Goal: Task Accomplishment & Management: Manage account settings

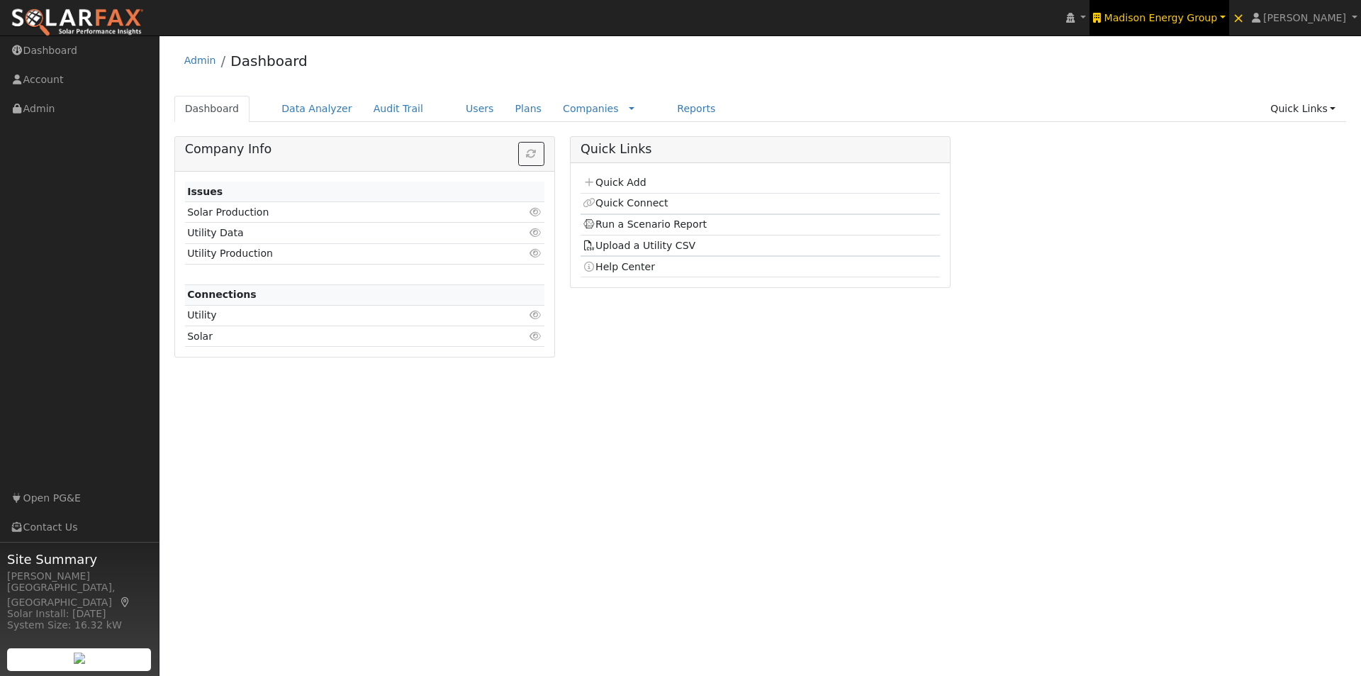
click at [1199, 18] on span "Madison Energy Group" at bounding box center [1161, 17] width 113 height 11
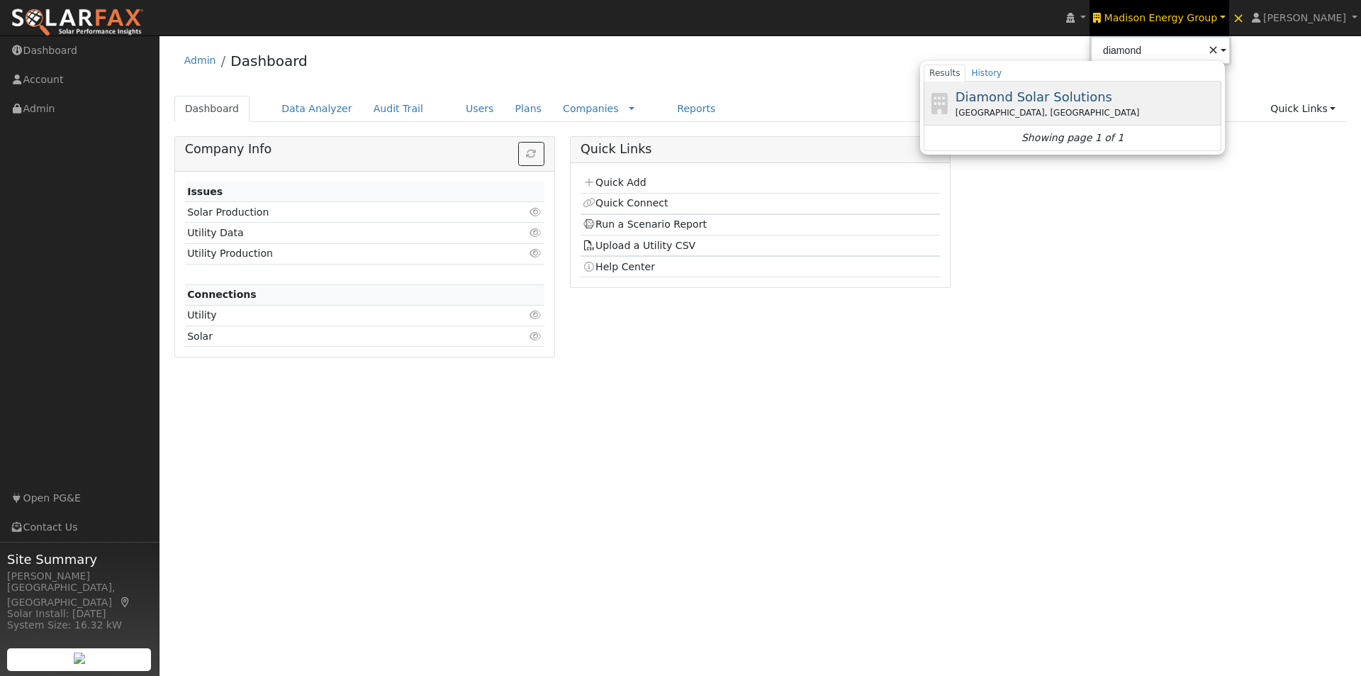
click at [1085, 94] on span "Diamond Solar Solutions" at bounding box center [1034, 96] width 157 height 15
type input "Diamond Solar Solutions"
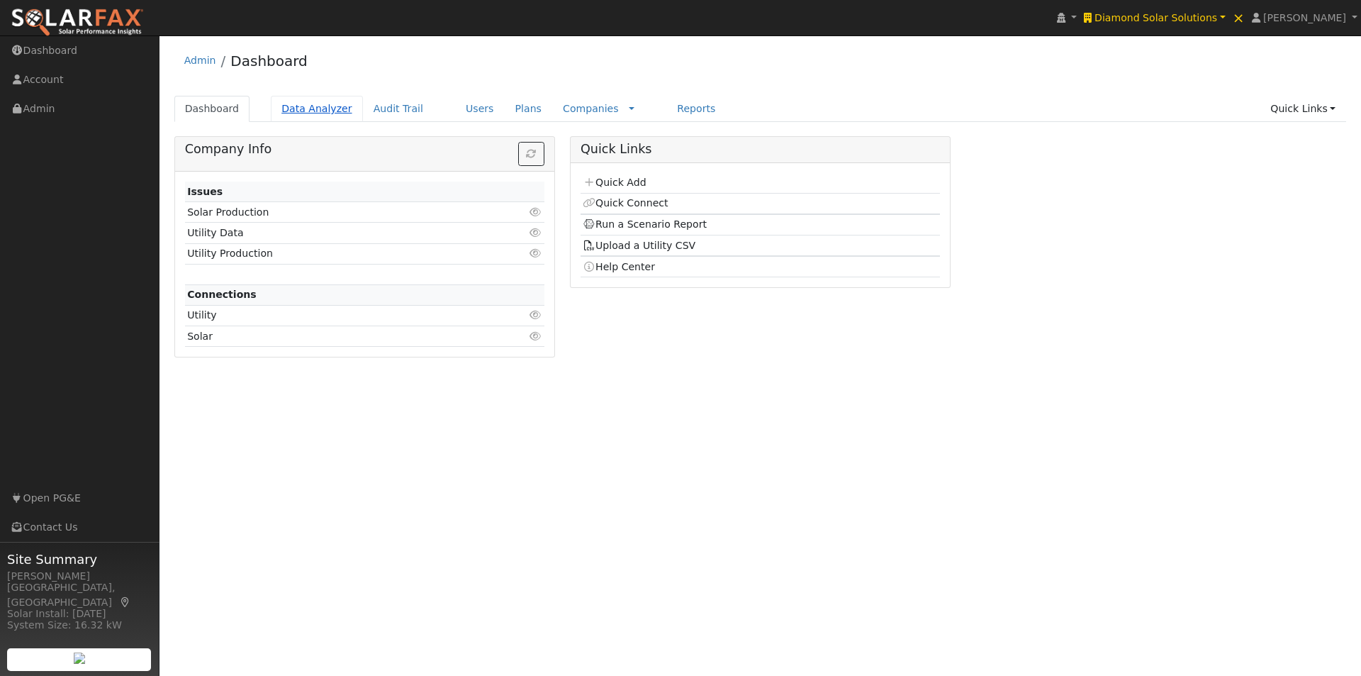
click at [303, 101] on link "Data Analyzer" at bounding box center [317, 109] width 92 height 26
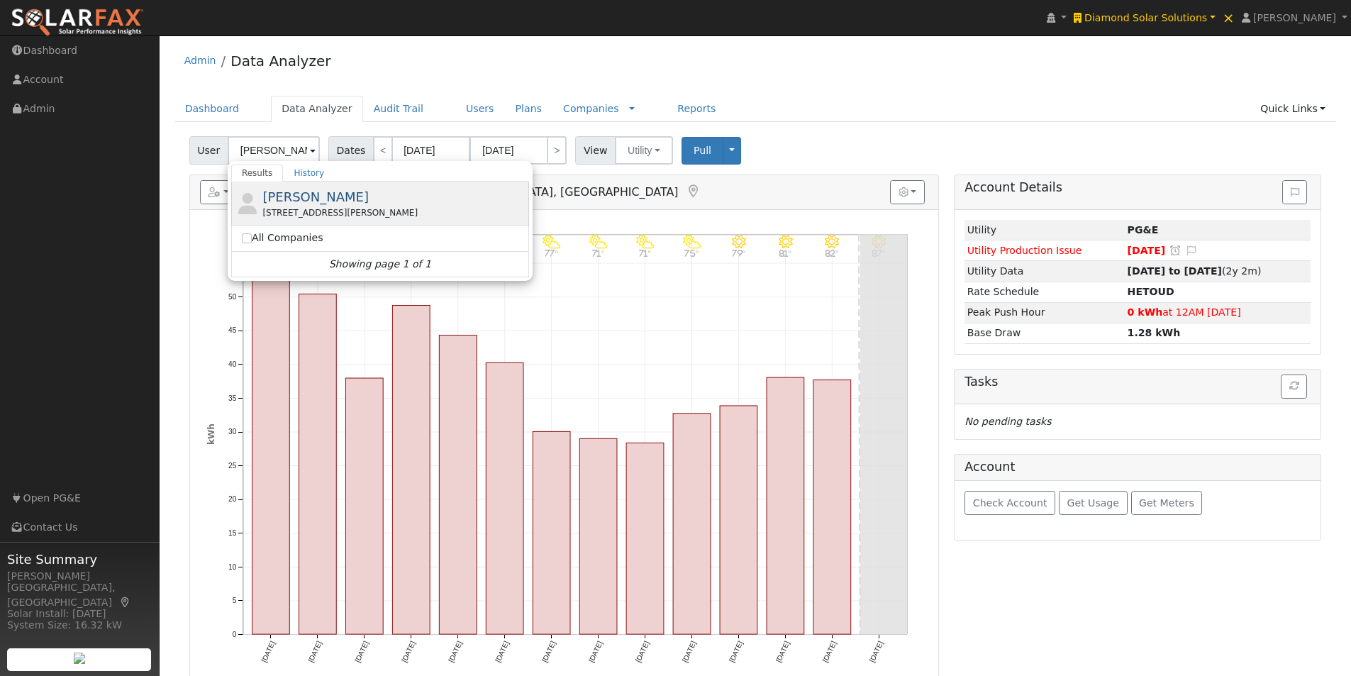
click at [316, 201] on span "[PERSON_NAME]" at bounding box center [315, 196] width 106 height 15
type input "[PERSON_NAME]"
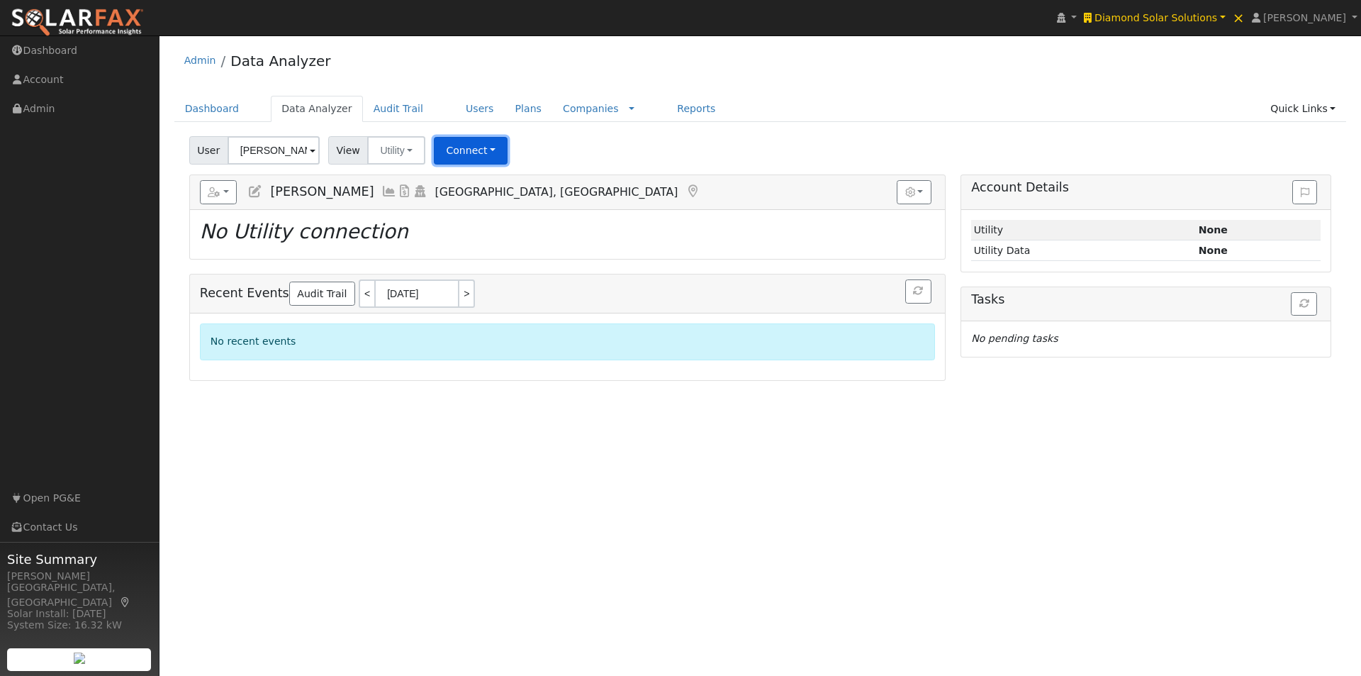
drag, startPoint x: 463, startPoint y: 143, endPoint x: 468, endPoint y: 171, distance: 28.1
click at [463, 145] on button "Connect" at bounding box center [471, 151] width 74 height 28
drag, startPoint x: 481, startPoint y: 173, endPoint x: 620, endPoint y: 202, distance: 142.0
click at [486, 177] on link "Select a Provider" at bounding box center [490, 182] width 111 height 20
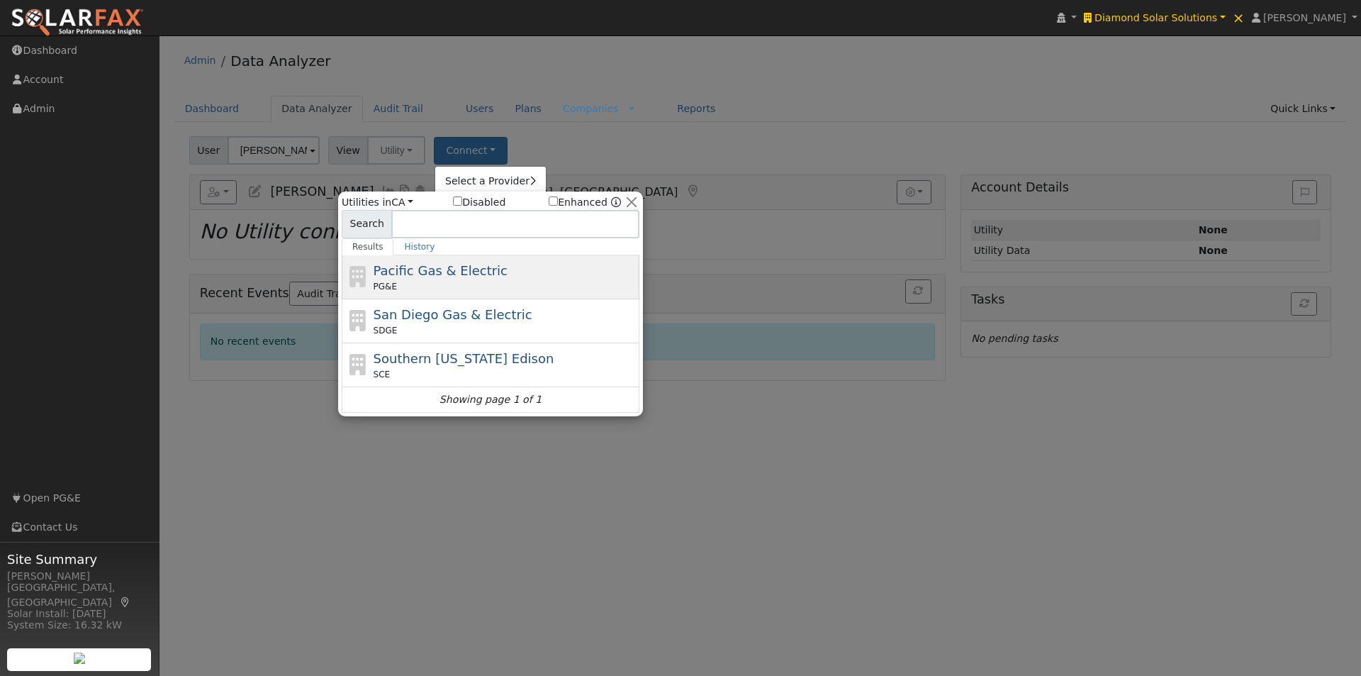
click at [437, 271] on span "Pacific Gas & Electric" at bounding box center [441, 270] width 134 height 15
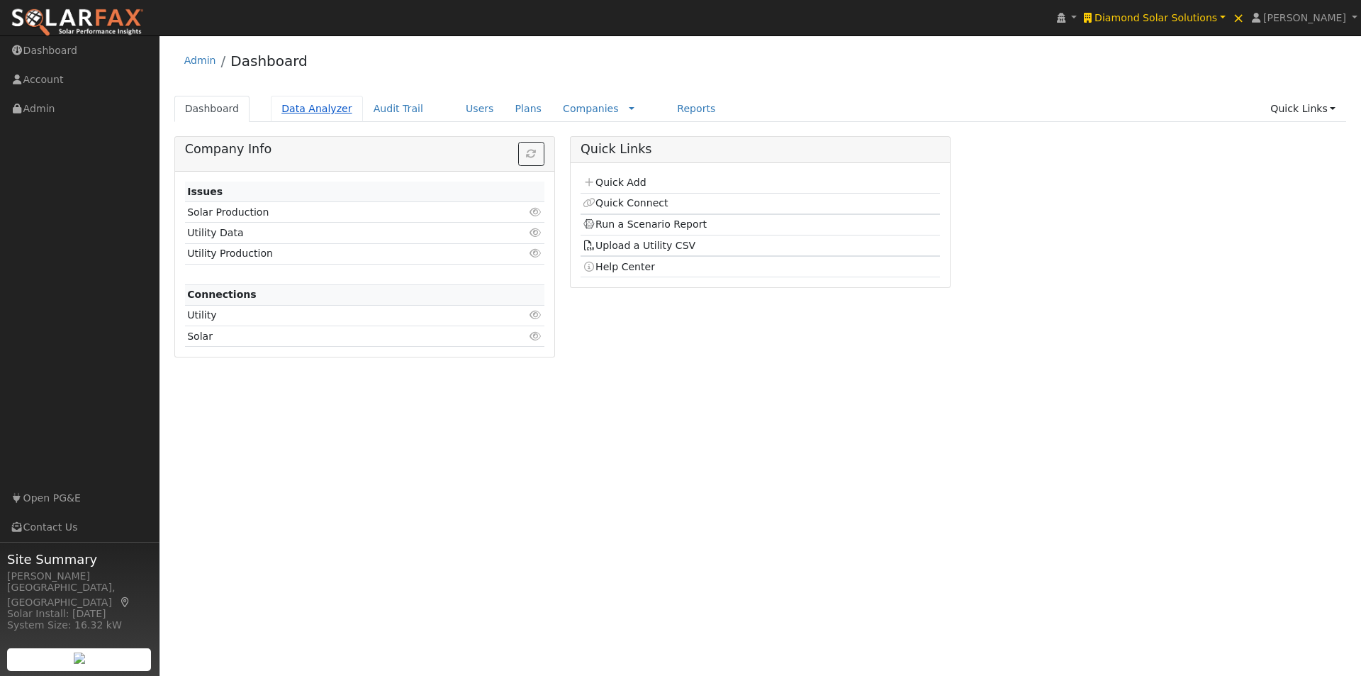
click at [325, 110] on link "Data Analyzer" at bounding box center [317, 109] width 92 height 26
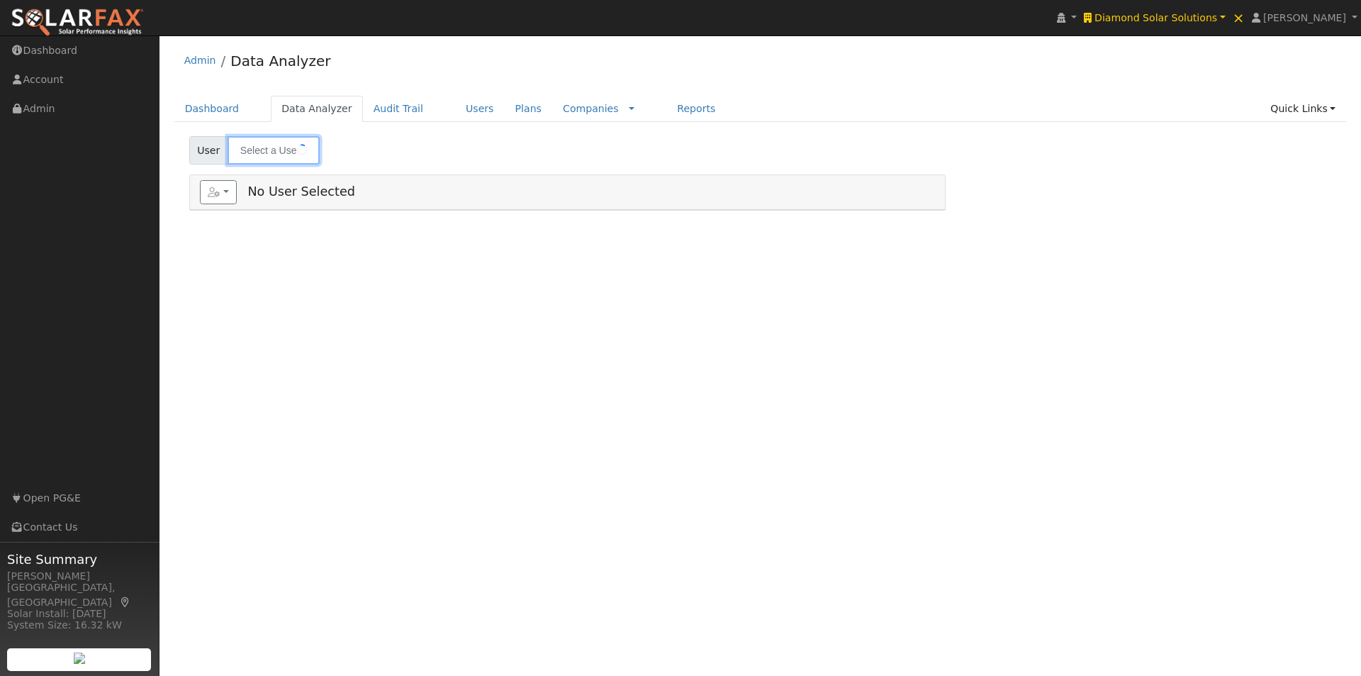
type input "[PERSON_NAME]"
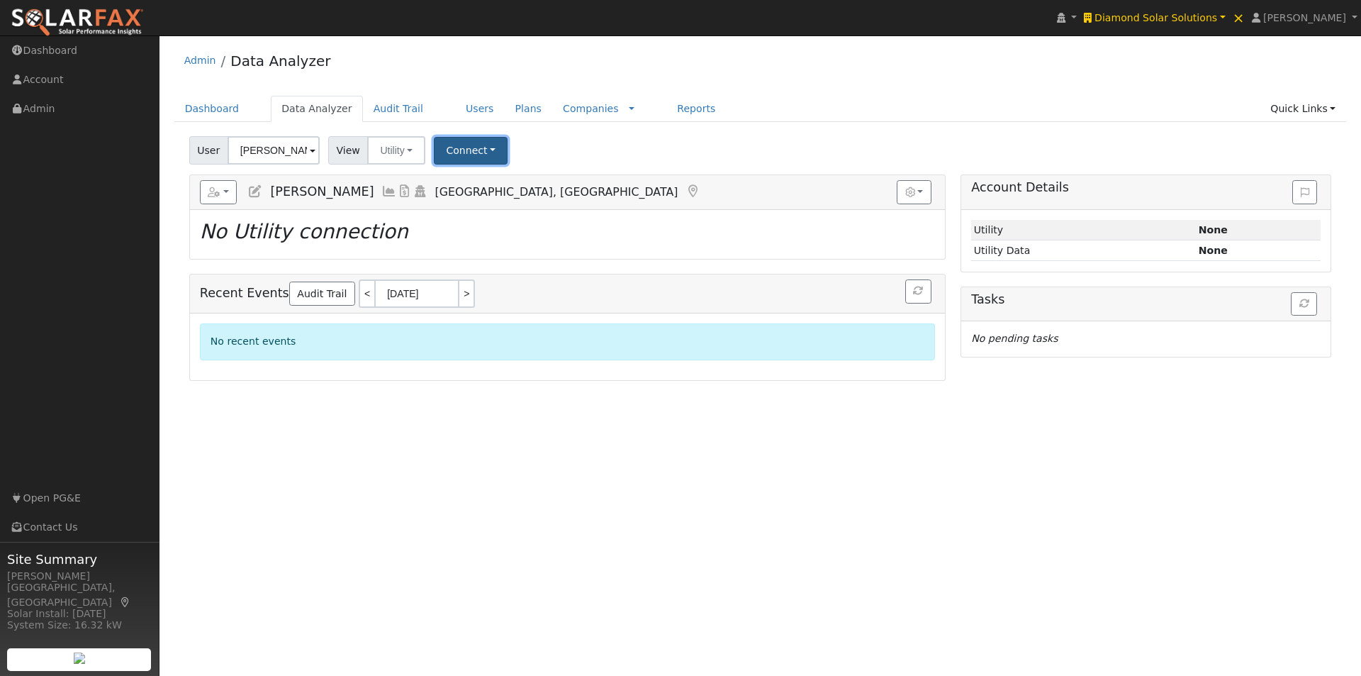
click at [469, 145] on button "Connect" at bounding box center [471, 151] width 74 height 28
click at [476, 182] on link "Select a Provider" at bounding box center [490, 182] width 111 height 20
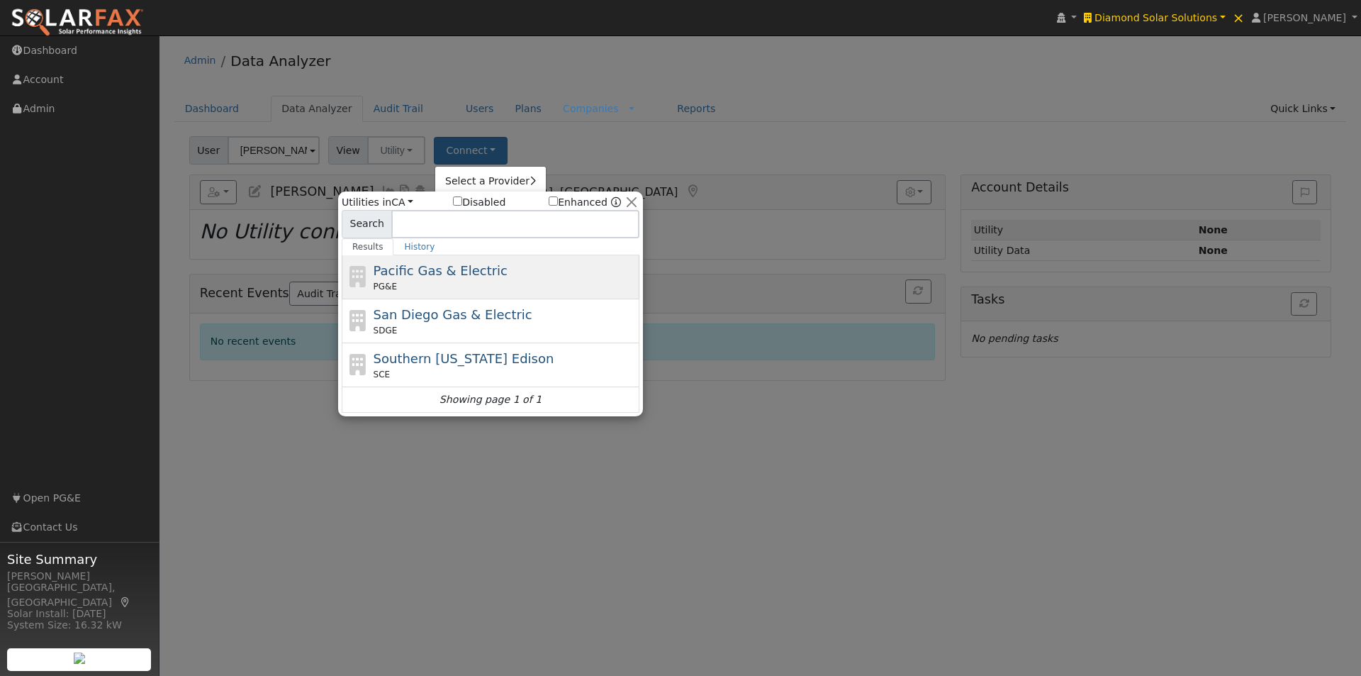
click at [434, 269] on span "Pacific Gas & Electric" at bounding box center [441, 270] width 134 height 15
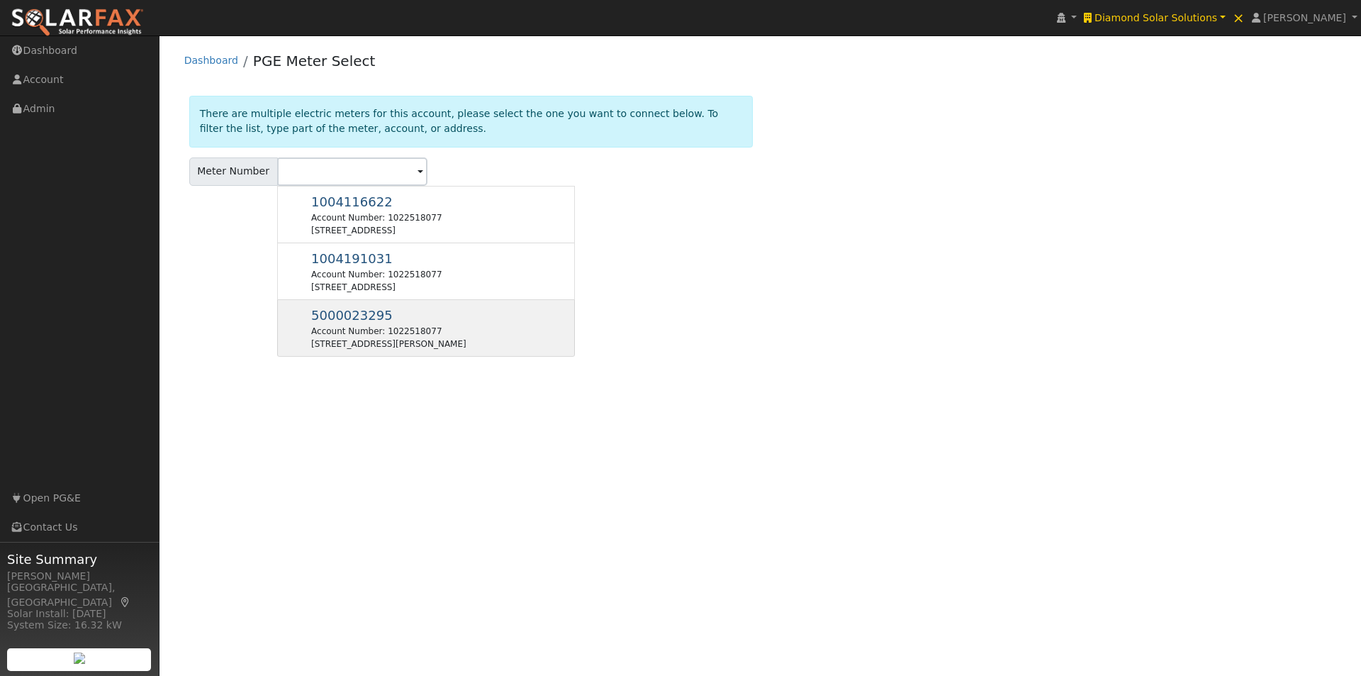
click at [330, 315] on span "5000023295" at bounding box center [352, 315] width 82 height 15
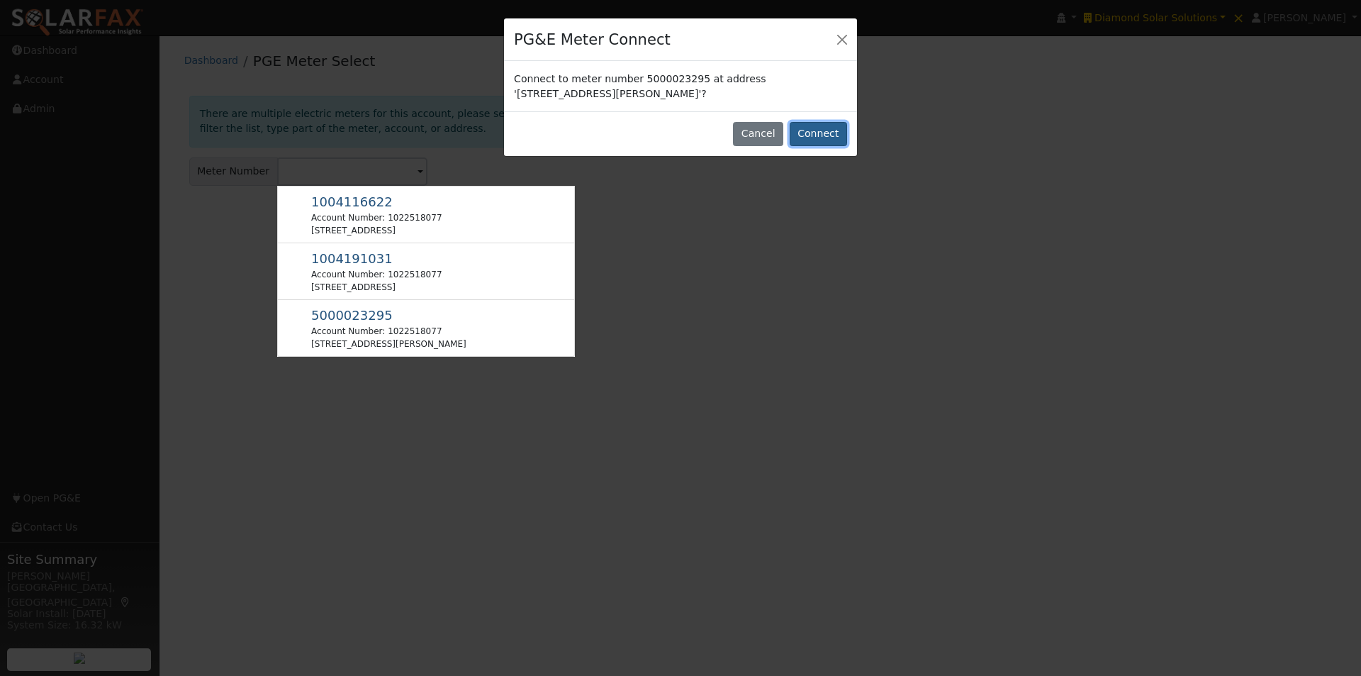
click at [820, 133] on button "Connect" at bounding box center [818, 134] width 57 height 24
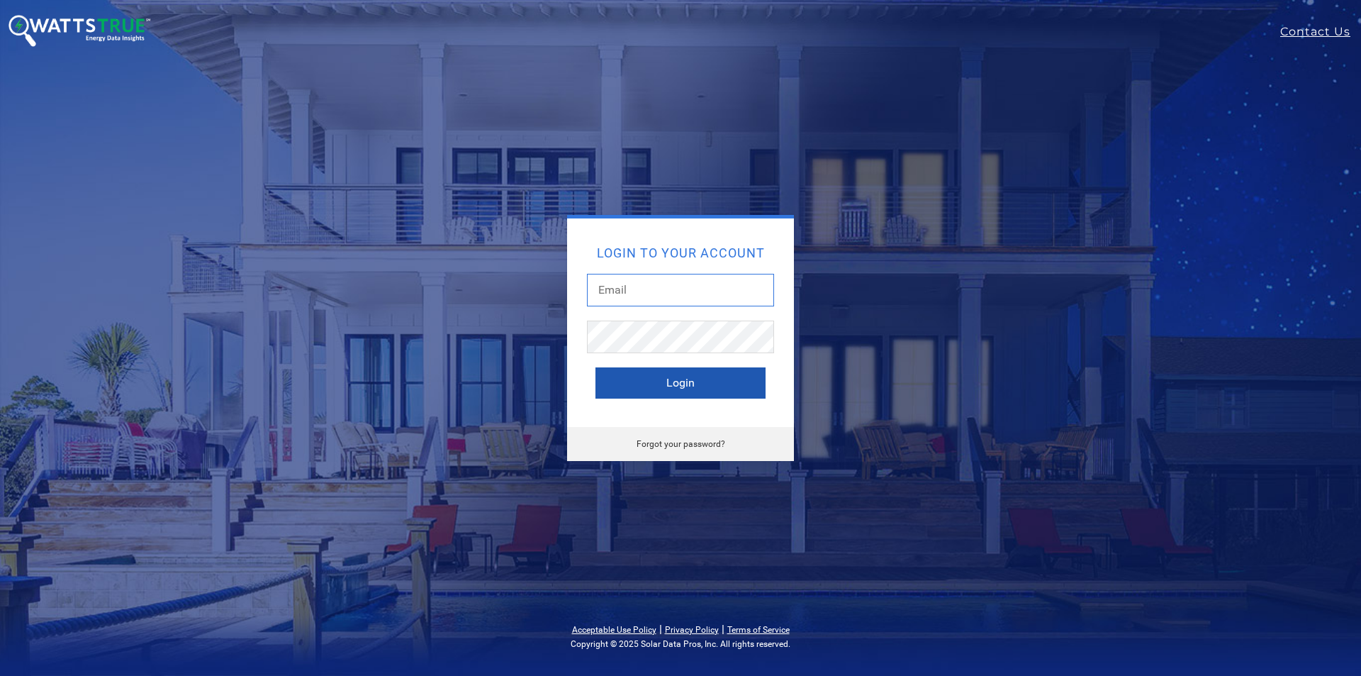
type input "leroy@solardatapros.com"
drag, startPoint x: 664, startPoint y: 384, endPoint x: 695, endPoint y: 364, distance: 37.4
click at [672, 382] on button "Login" at bounding box center [681, 382] width 170 height 31
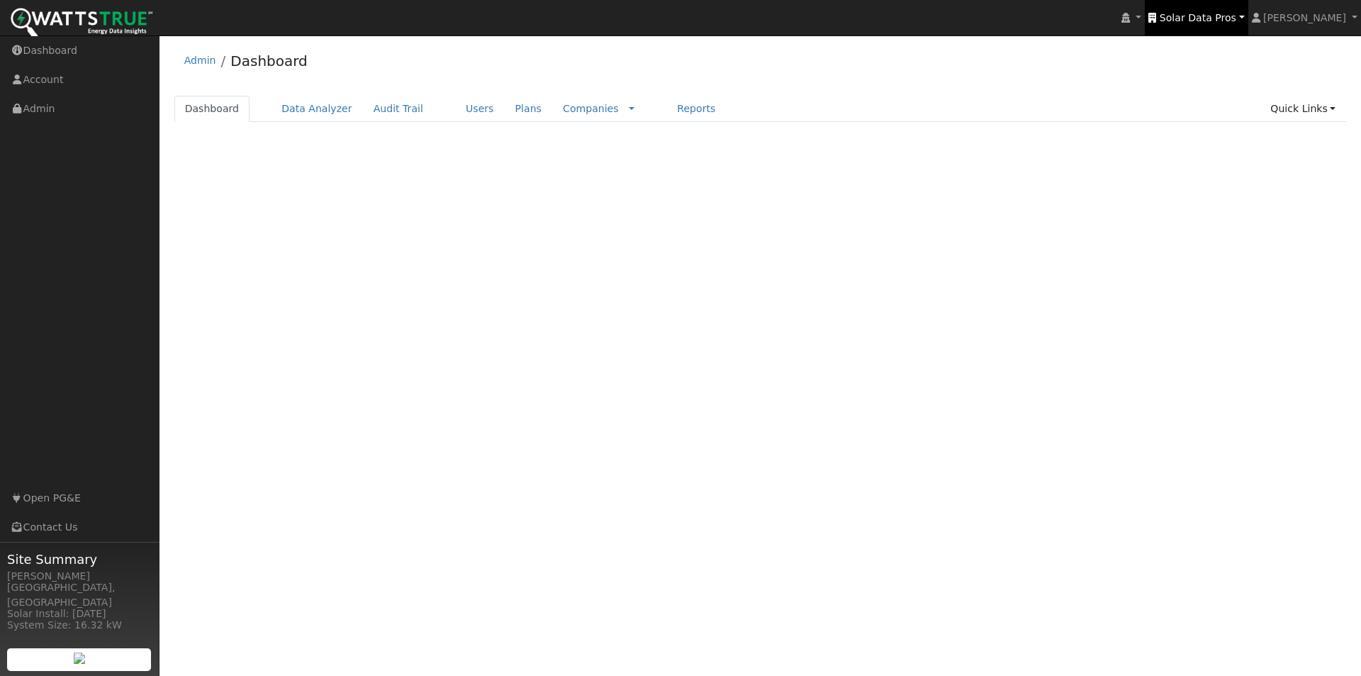
click at [1227, 14] on span "Solar Data Pros" at bounding box center [1198, 17] width 77 height 11
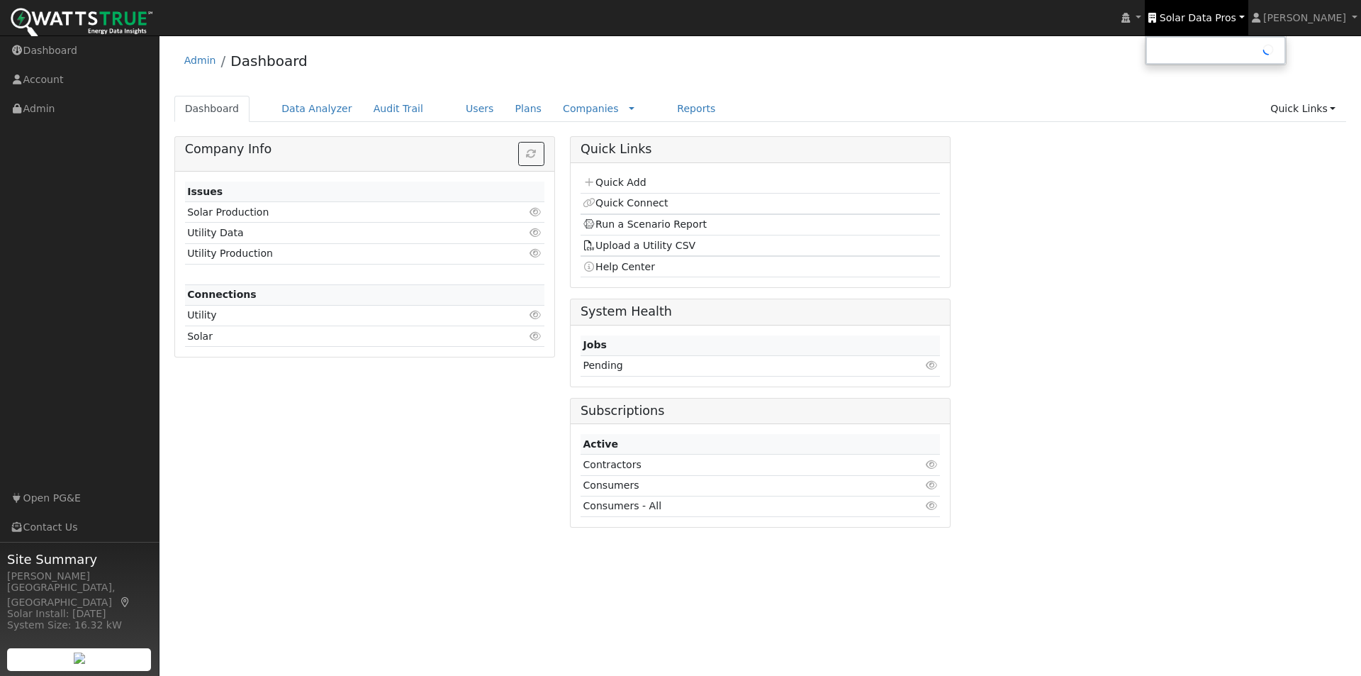
click at [1227, 19] on span "Solar Data Pros" at bounding box center [1198, 17] width 77 height 11
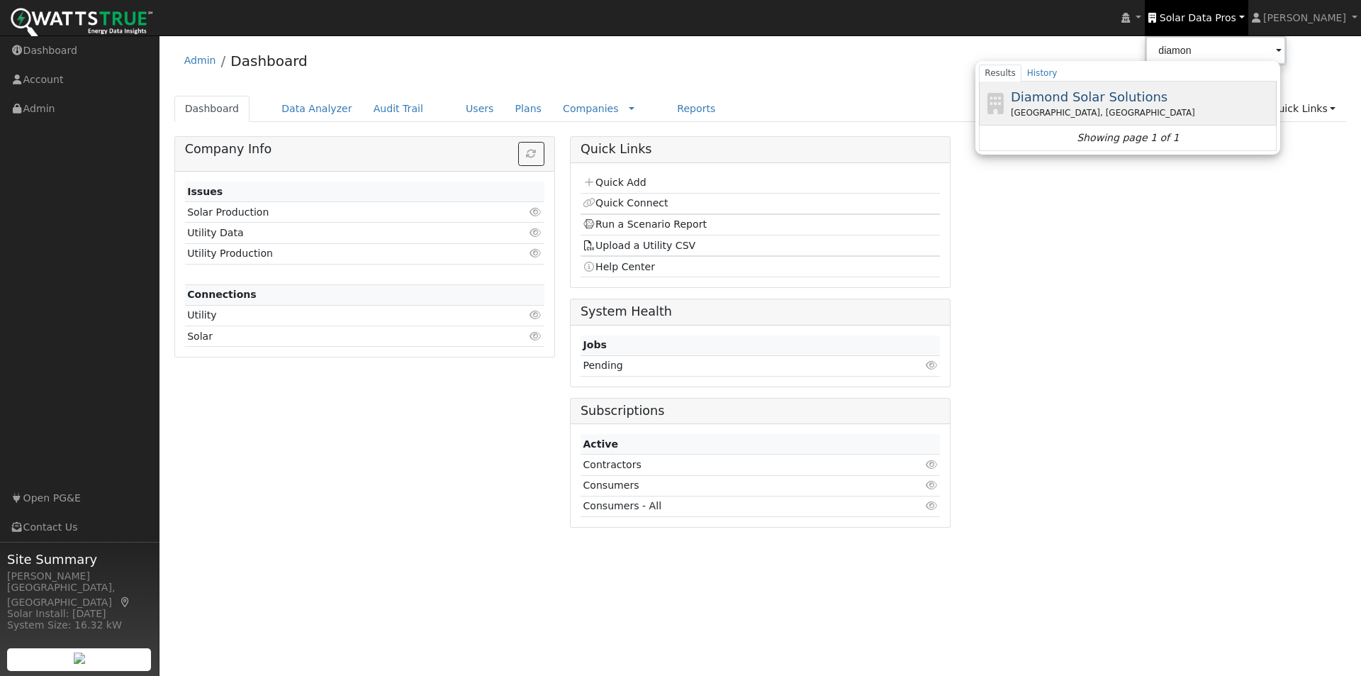
click at [1081, 94] on span "Diamond Solar Solutions" at bounding box center [1089, 96] width 157 height 15
type input "Diamond Solar Solutions"
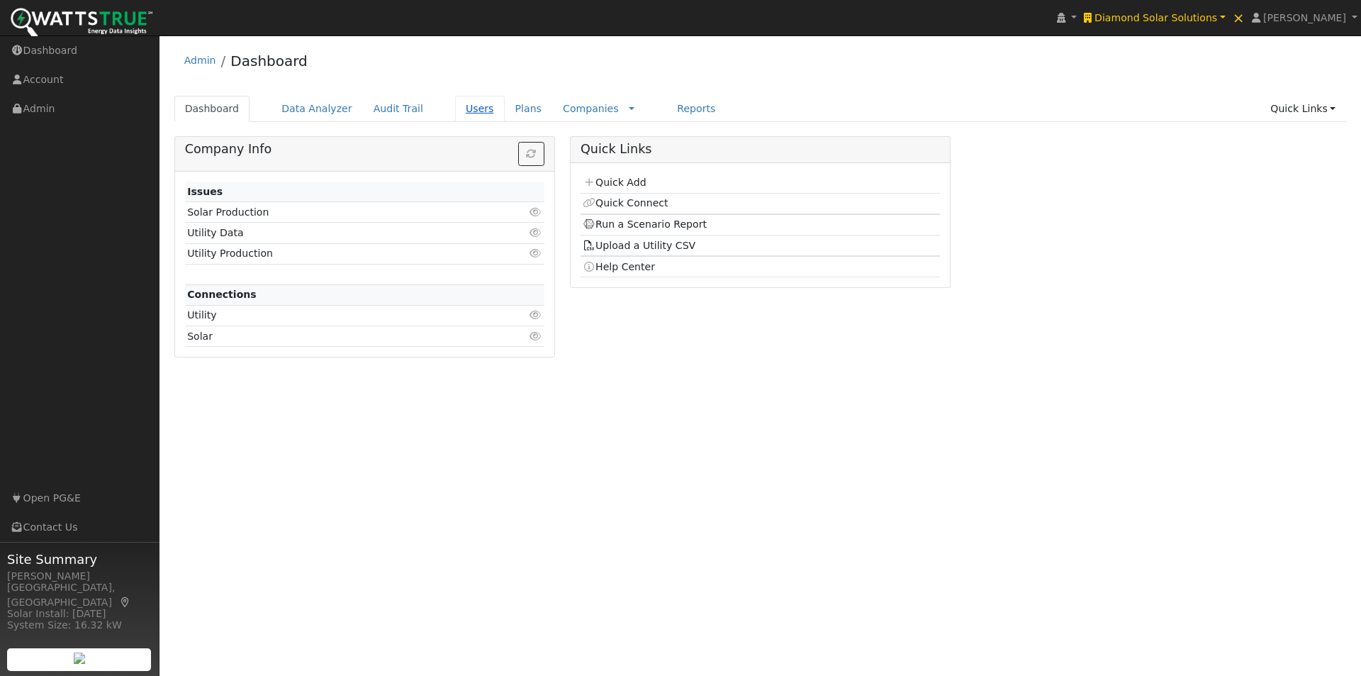
click at [455, 109] on link "Users" at bounding box center [480, 109] width 50 height 26
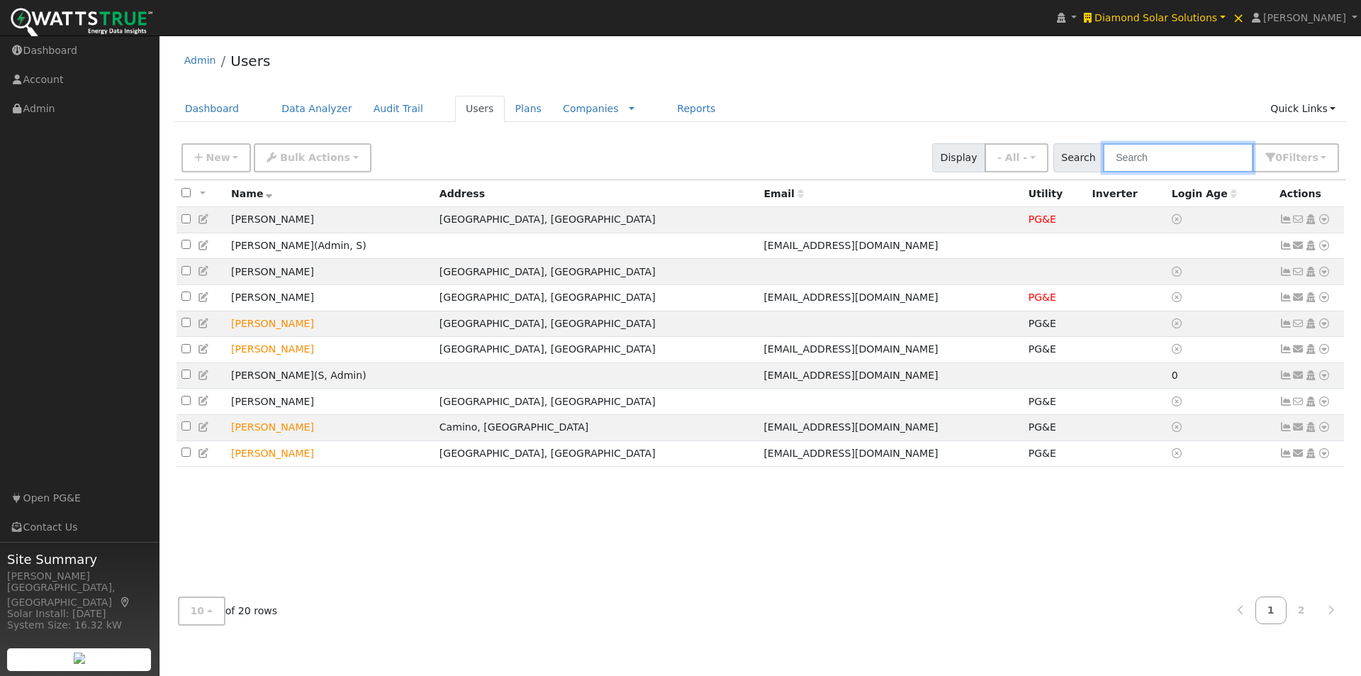
click at [1176, 162] on input "text" at bounding box center [1178, 157] width 150 height 29
type input "a"
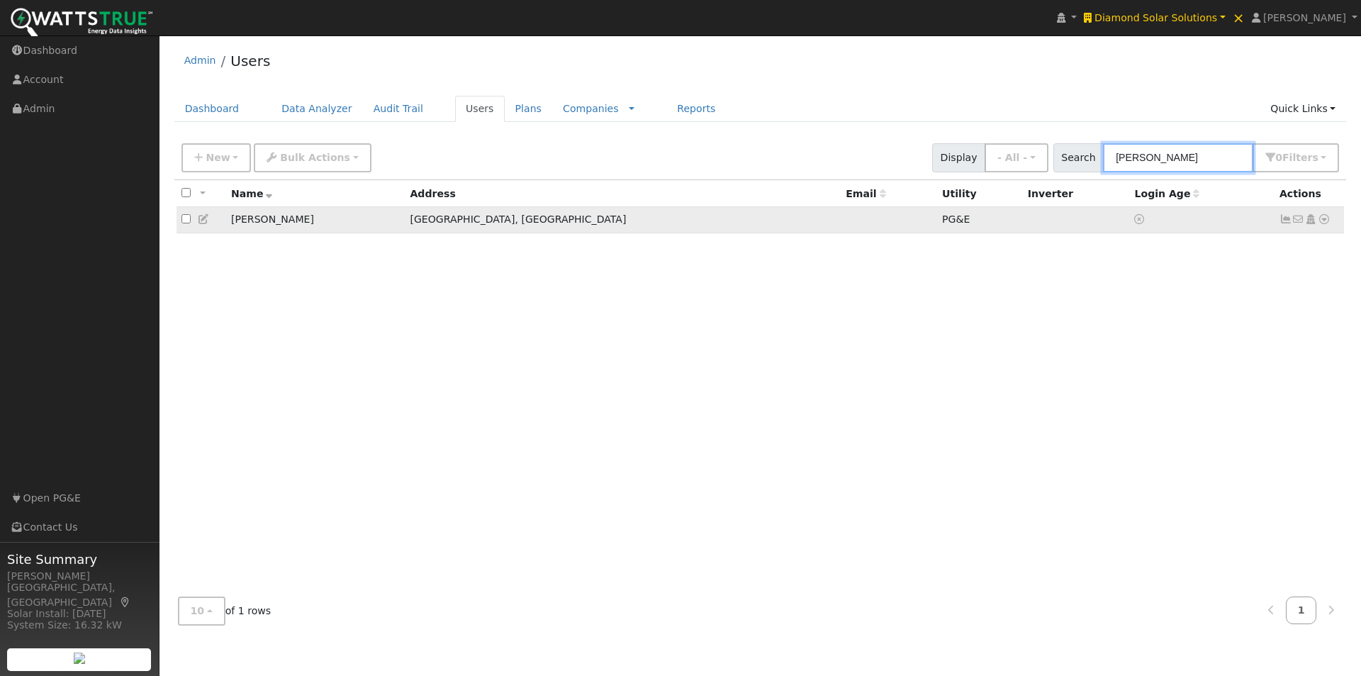
type input "larson"
click at [202, 221] on icon at bounding box center [204, 219] width 13 height 10
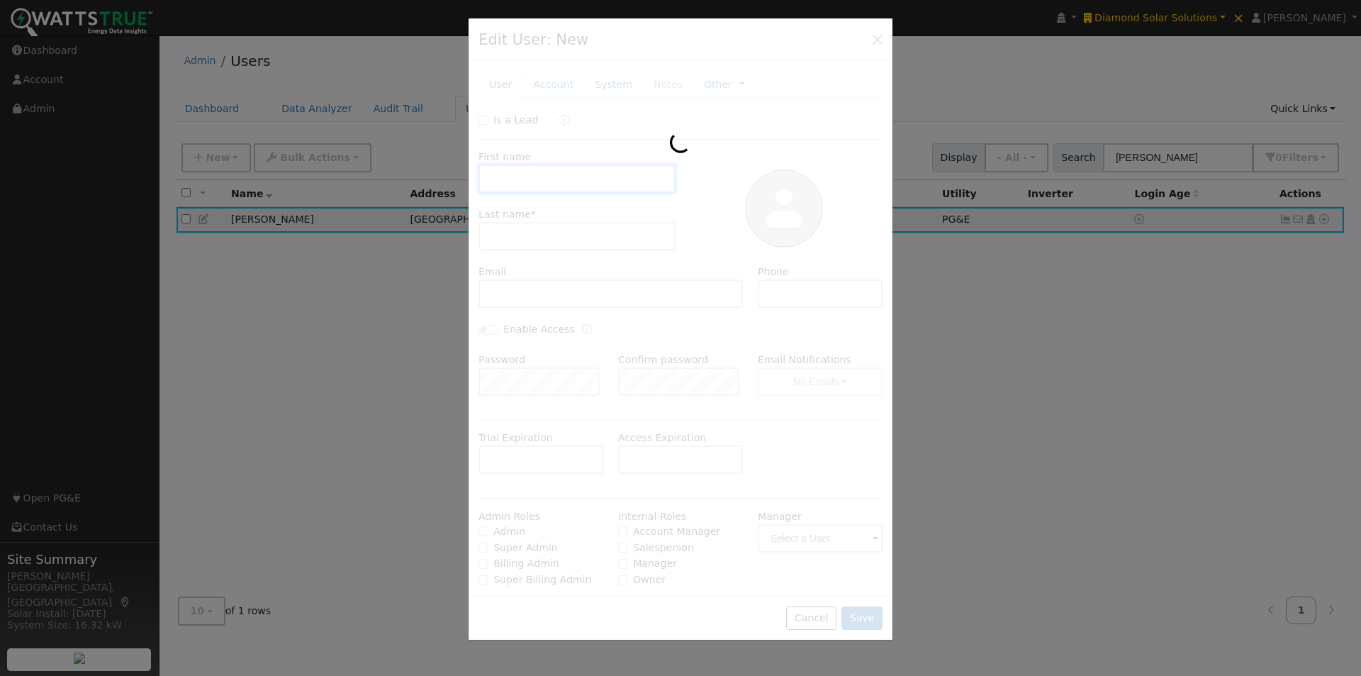
type input "Michele"
type input "Larson"
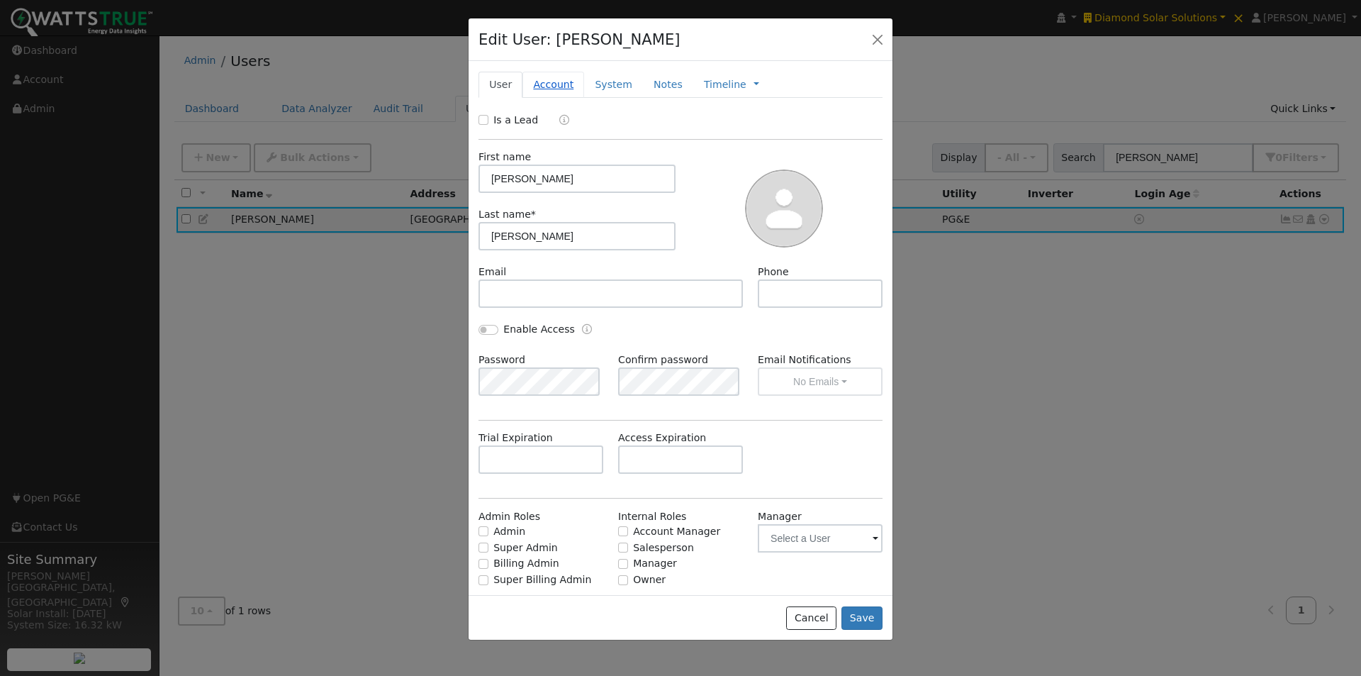
click at [556, 85] on link "Account" at bounding box center [554, 85] width 62 height 26
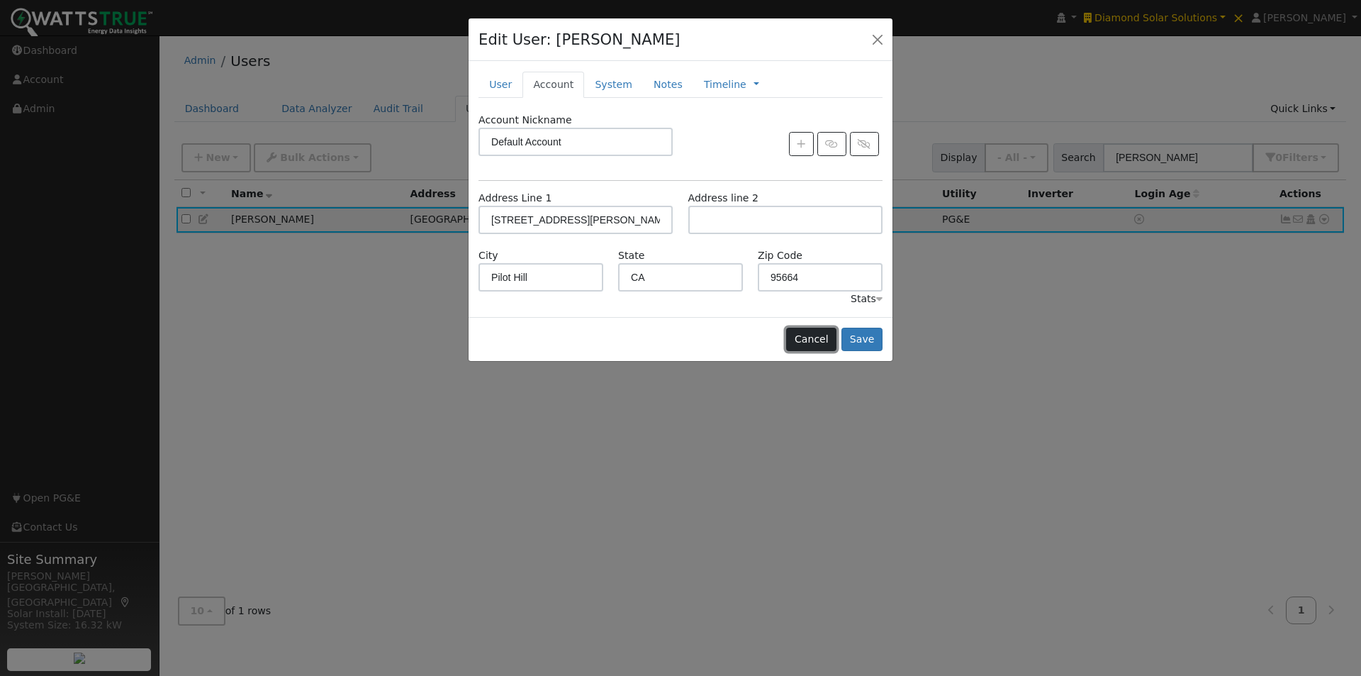
click at [824, 342] on button "Cancel" at bounding box center [811, 340] width 50 height 24
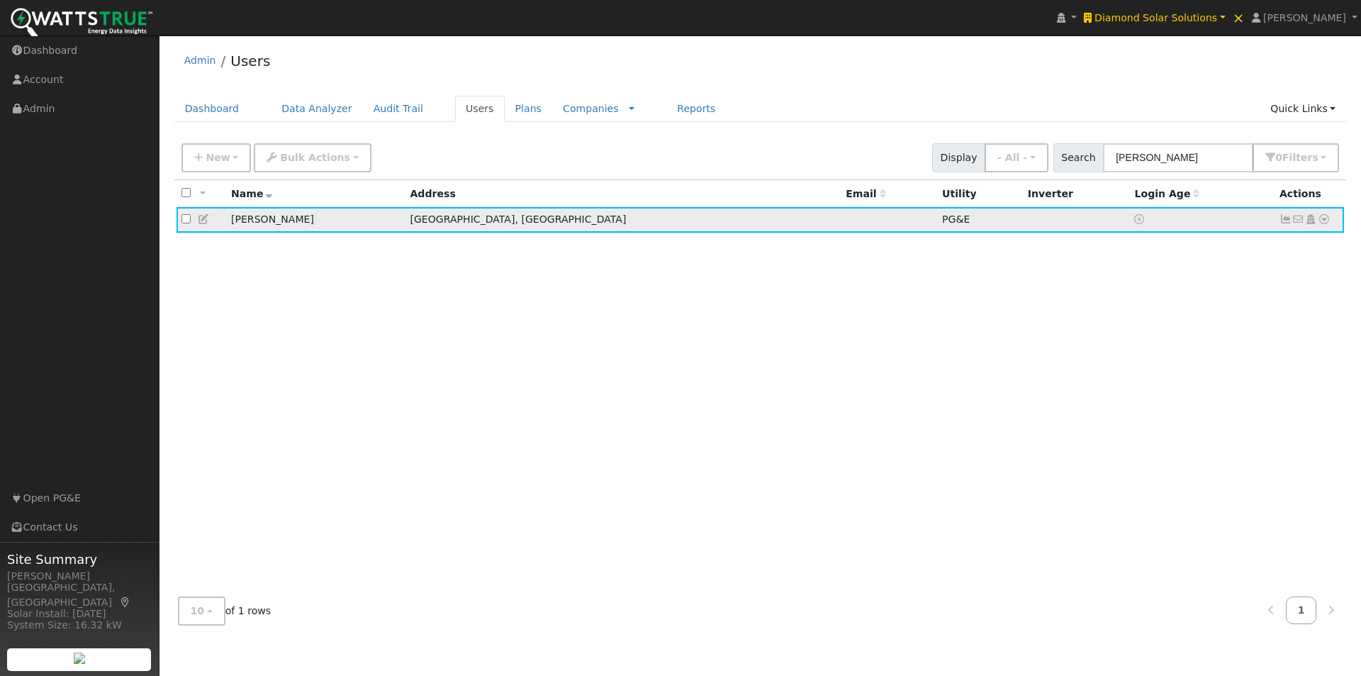
click at [202, 217] on icon at bounding box center [204, 219] width 13 height 10
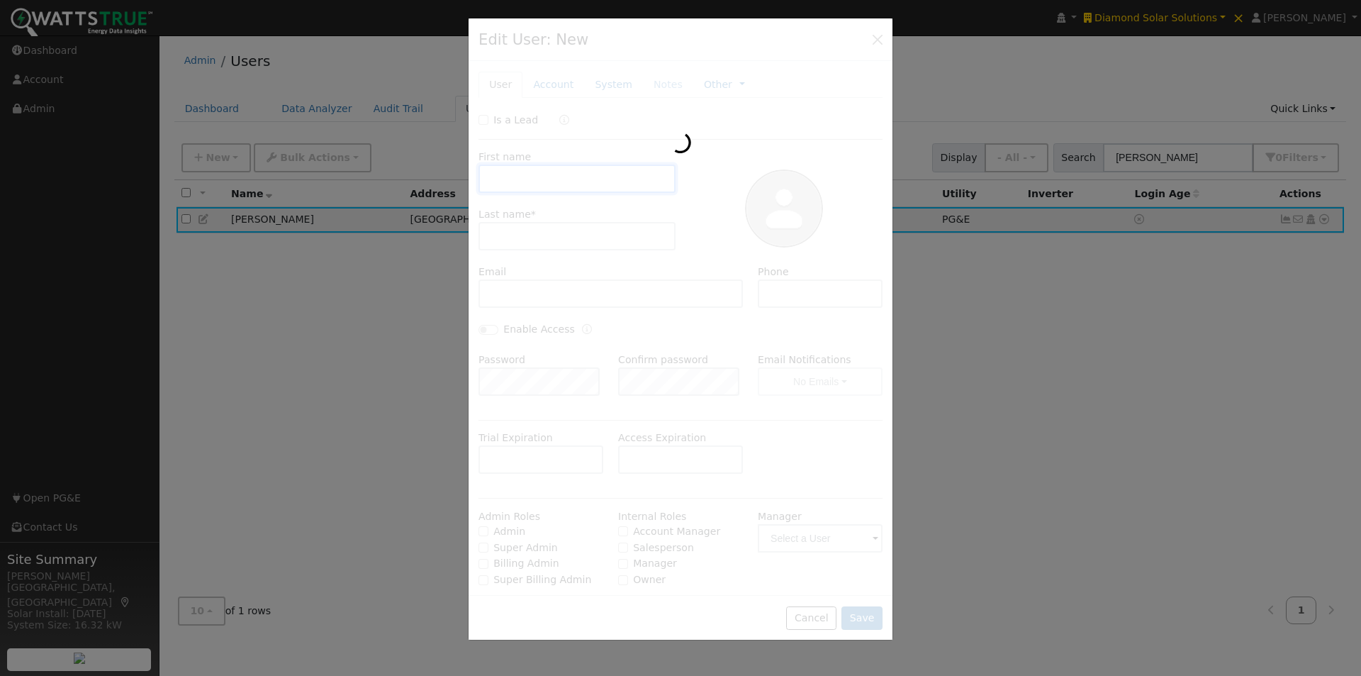
type input "Michele"
type input "Larson"
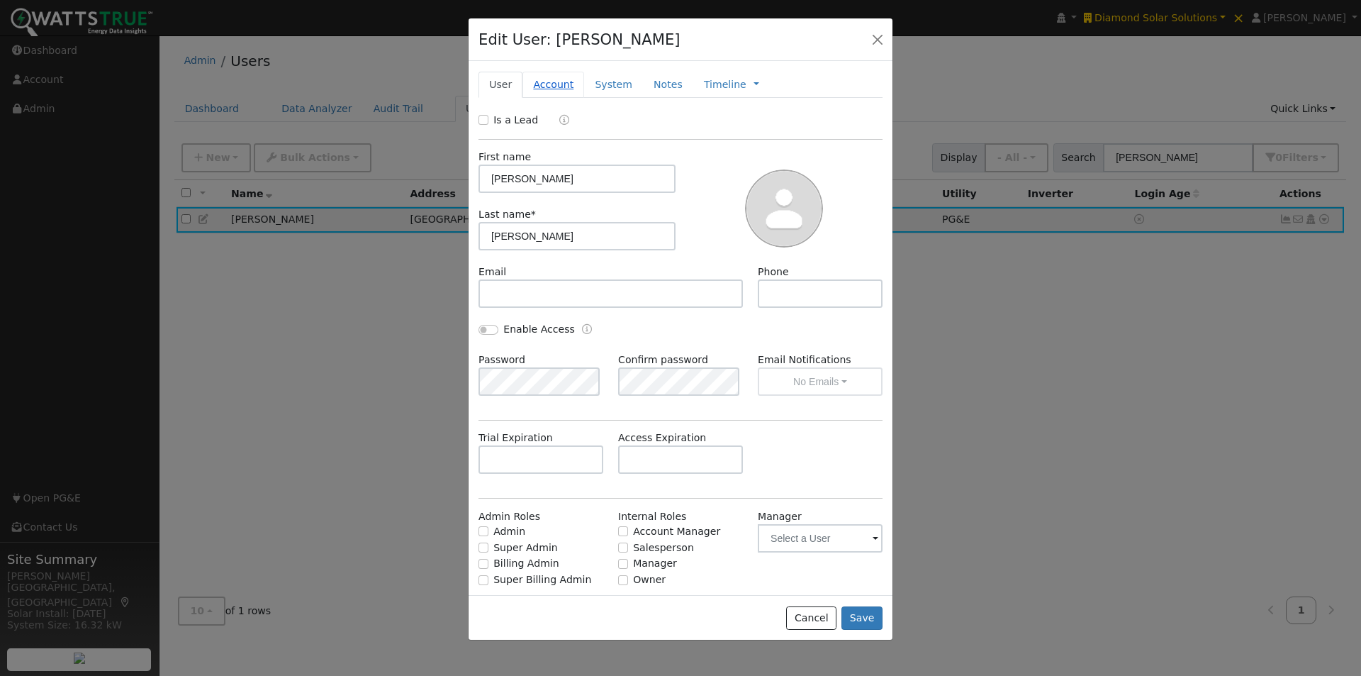
click at [548, 86] on link "Account" at bounding box center [554, 85] width 62 height 26
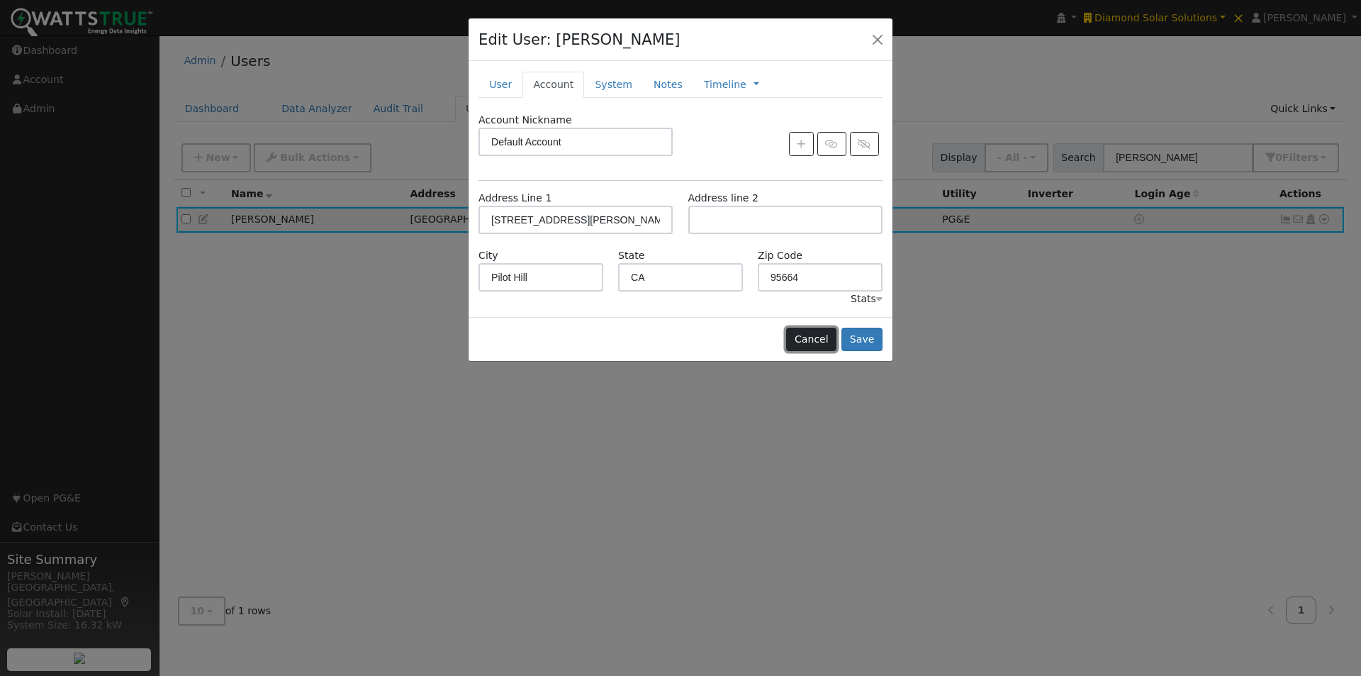
click at [815, 337] on button "Cancel" at bounding box center [811, 340] width 50 height 24
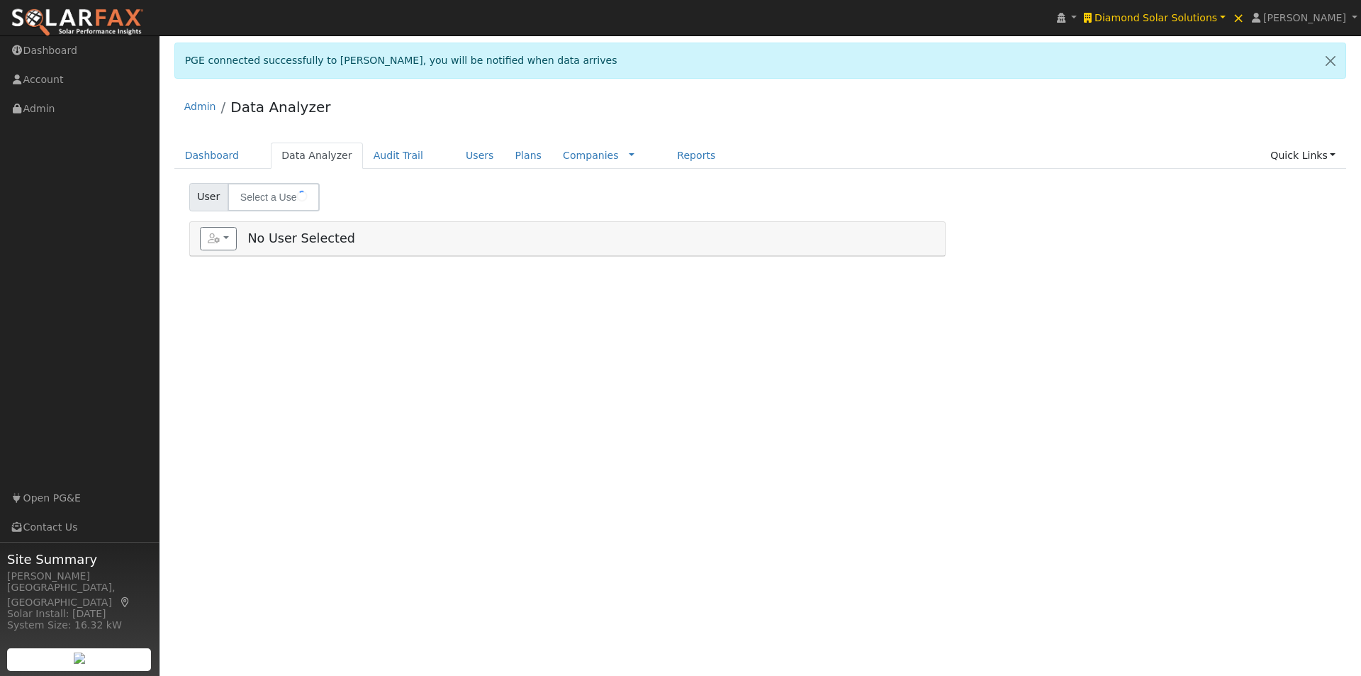
type input "[PERSON_NAME]"
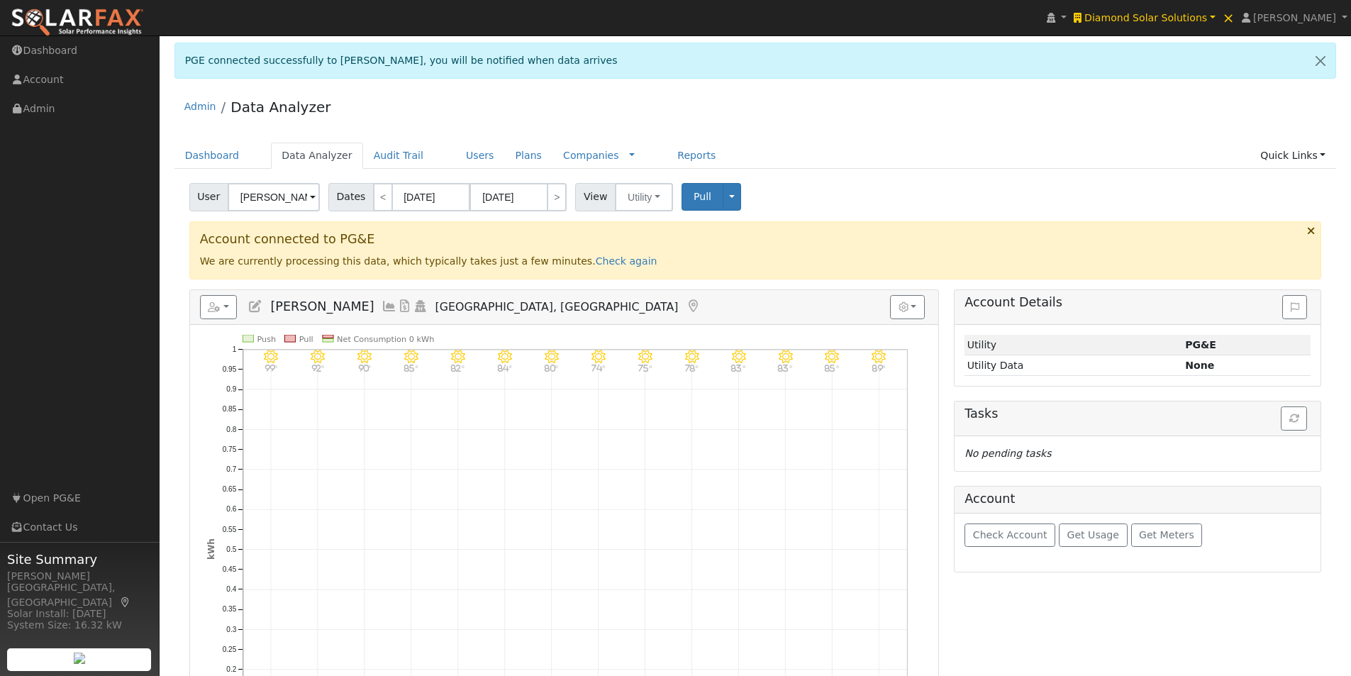
drag, startPoint x: 568, startPoint y: 258, endPoint x: 647, endPoint y: 260, distance: 78.7
click at [596, 259] on link "Check again" at bounding box center [627, 260] width 62 height 11
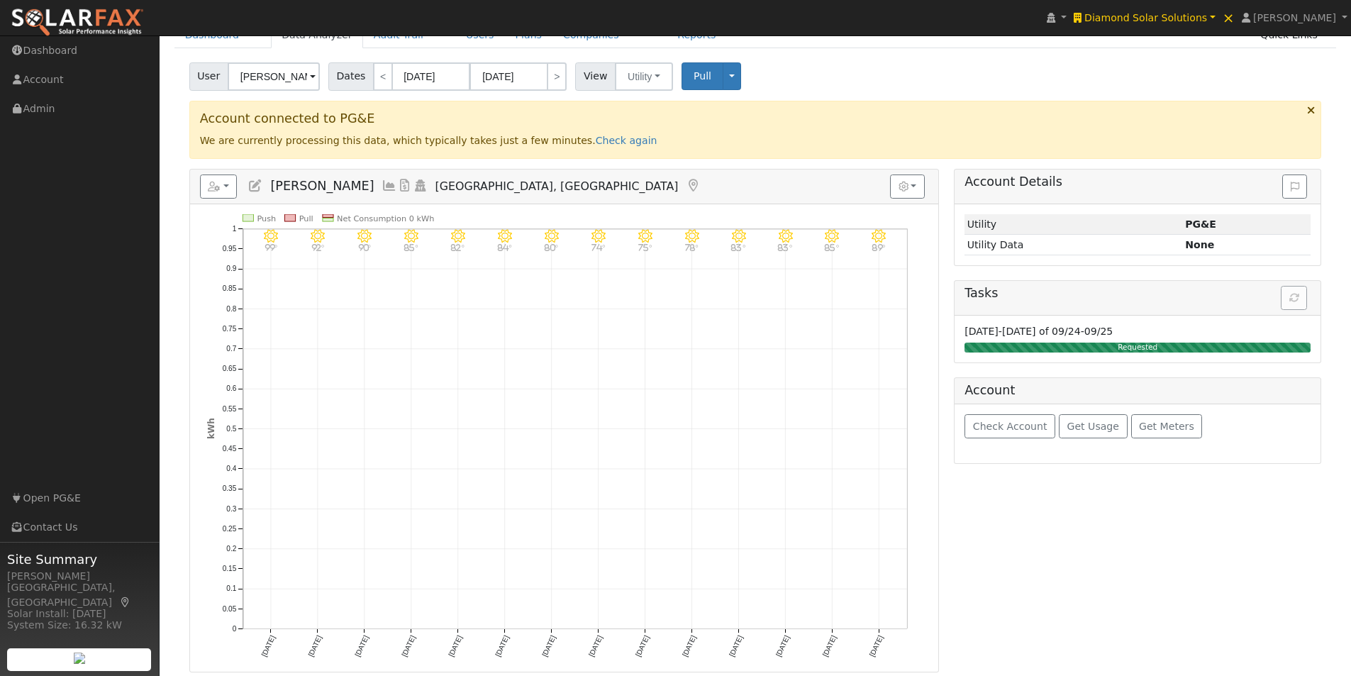
scroll to position [142, 0]
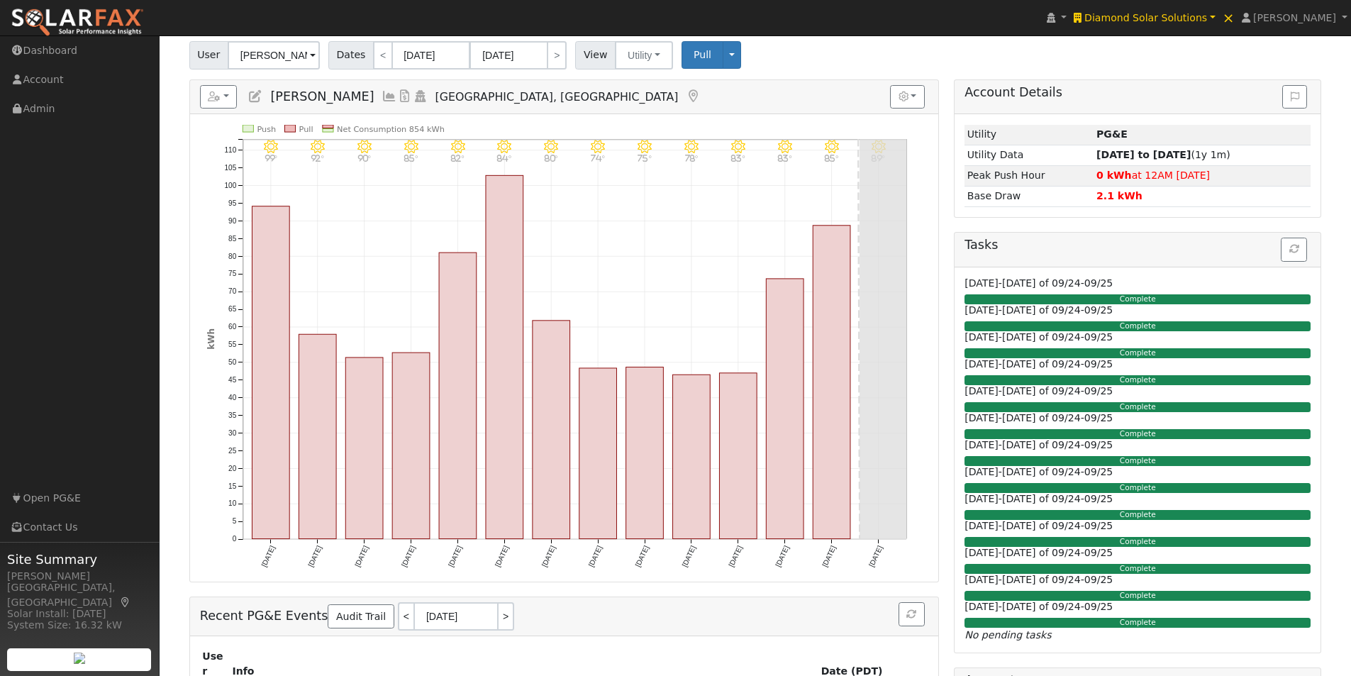
click at [381, 95] on icon at bounding box center [389, 96] width 16 height 13
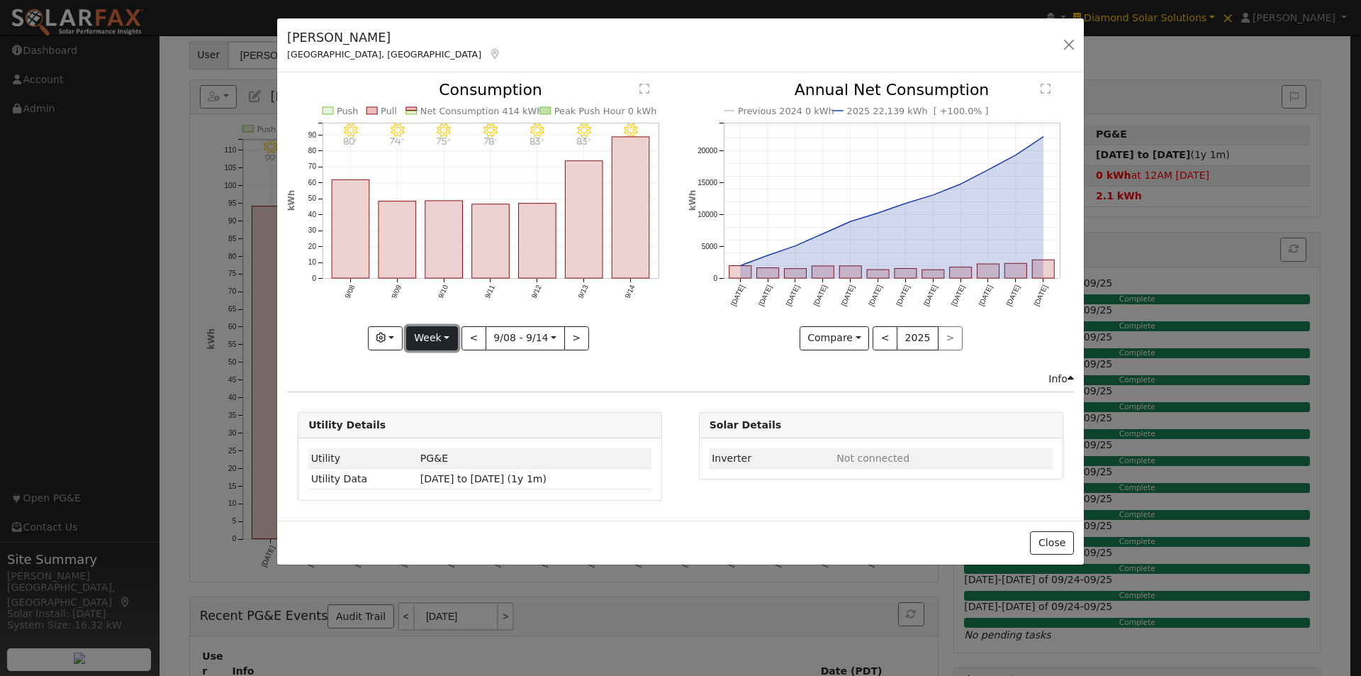
click at [434, 339] on button "Week" at bounding box center [432, 338] width 52 height 24
click at [453, 427] on link "Year" at bounding box center [456, 427] width 99 height 20
type input "[DATE]"
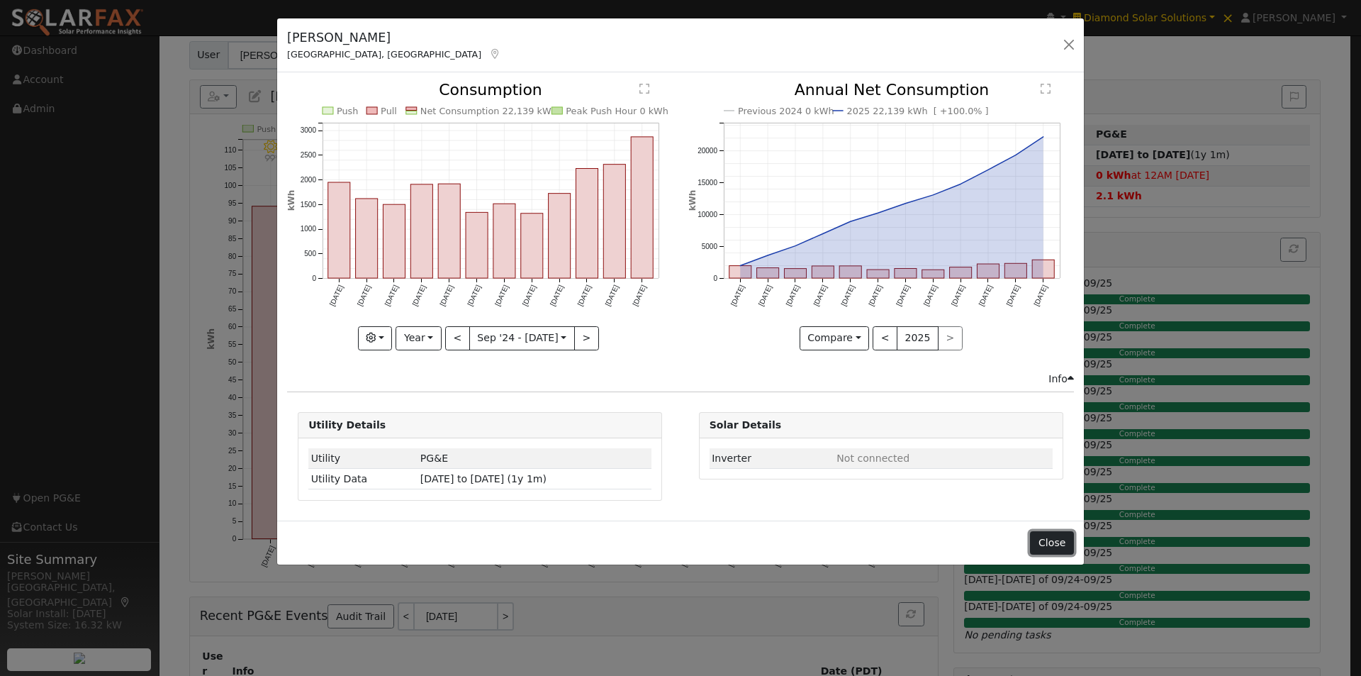
click at [1056, 539] on button "Close" at bounding box center [1051, 543] width 43 height 24
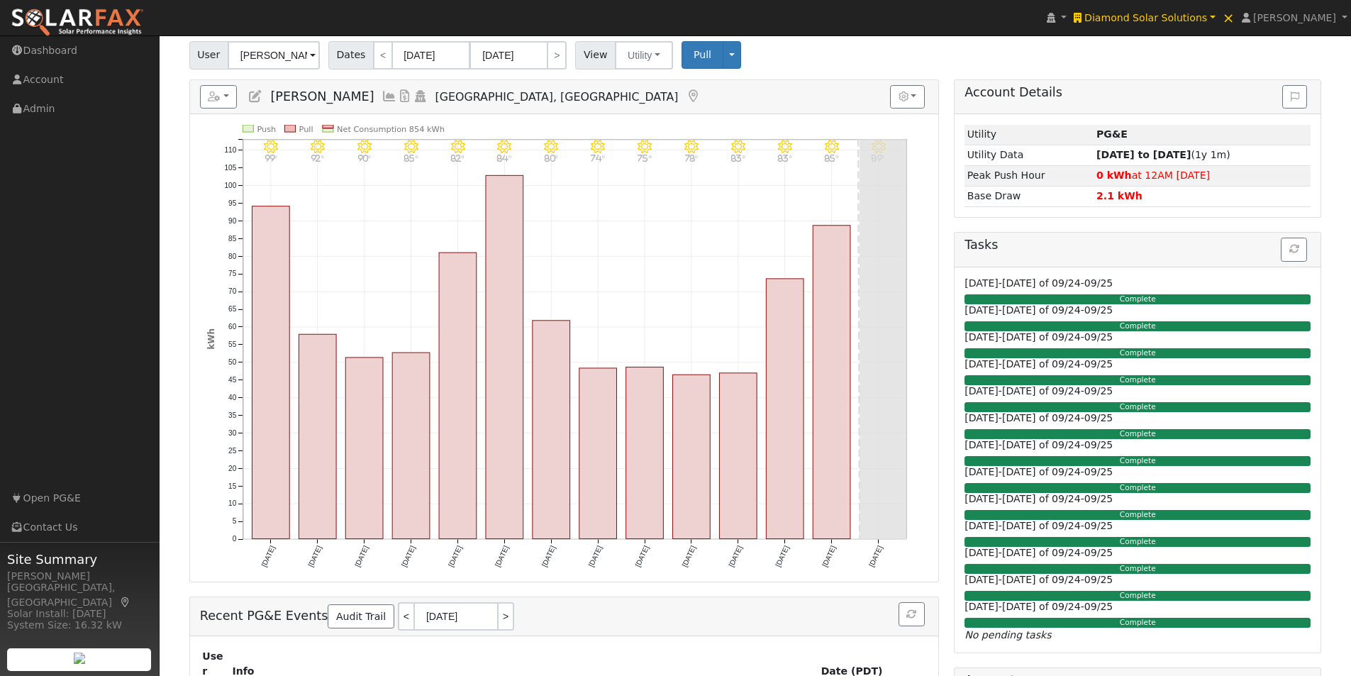
click at [252, 94] on icon at bounding box center [255, 96] width 16 height 13
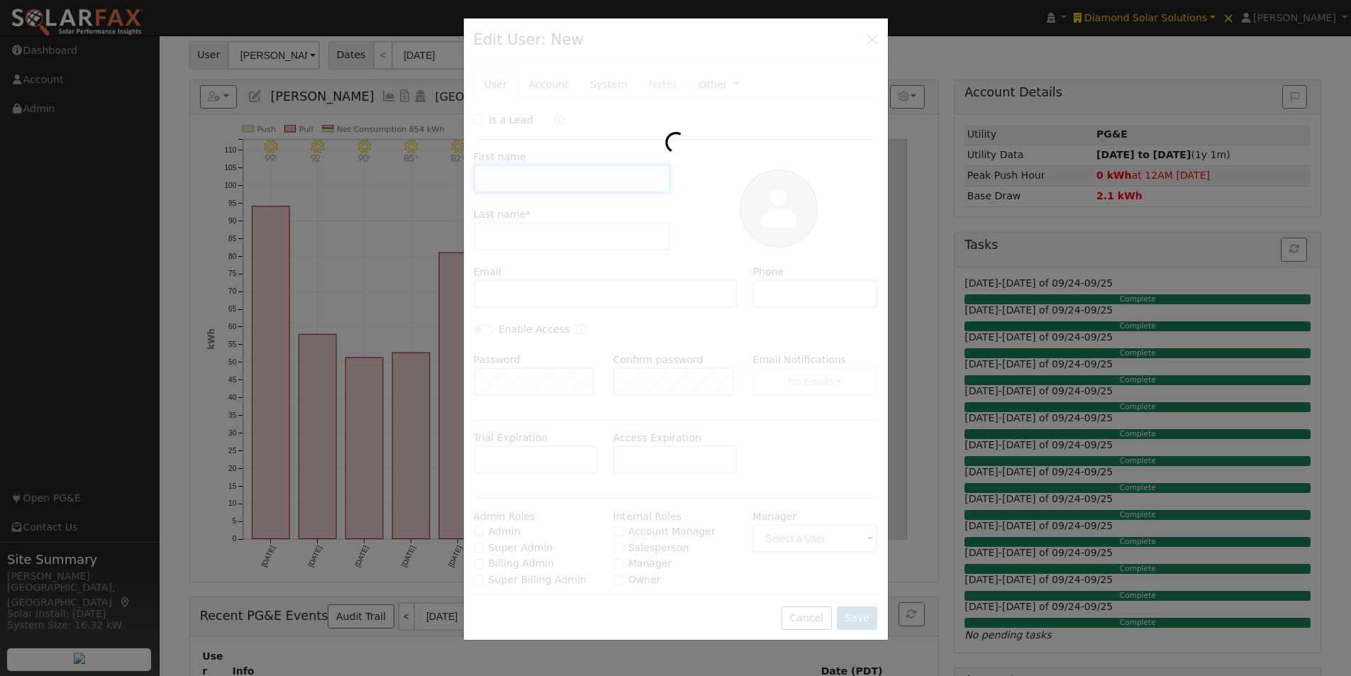
type input "Michele"
type input "Larson"
type input "Default Account"
type input "4903 Pedro Hill Road"
type input "Pilot Hill"
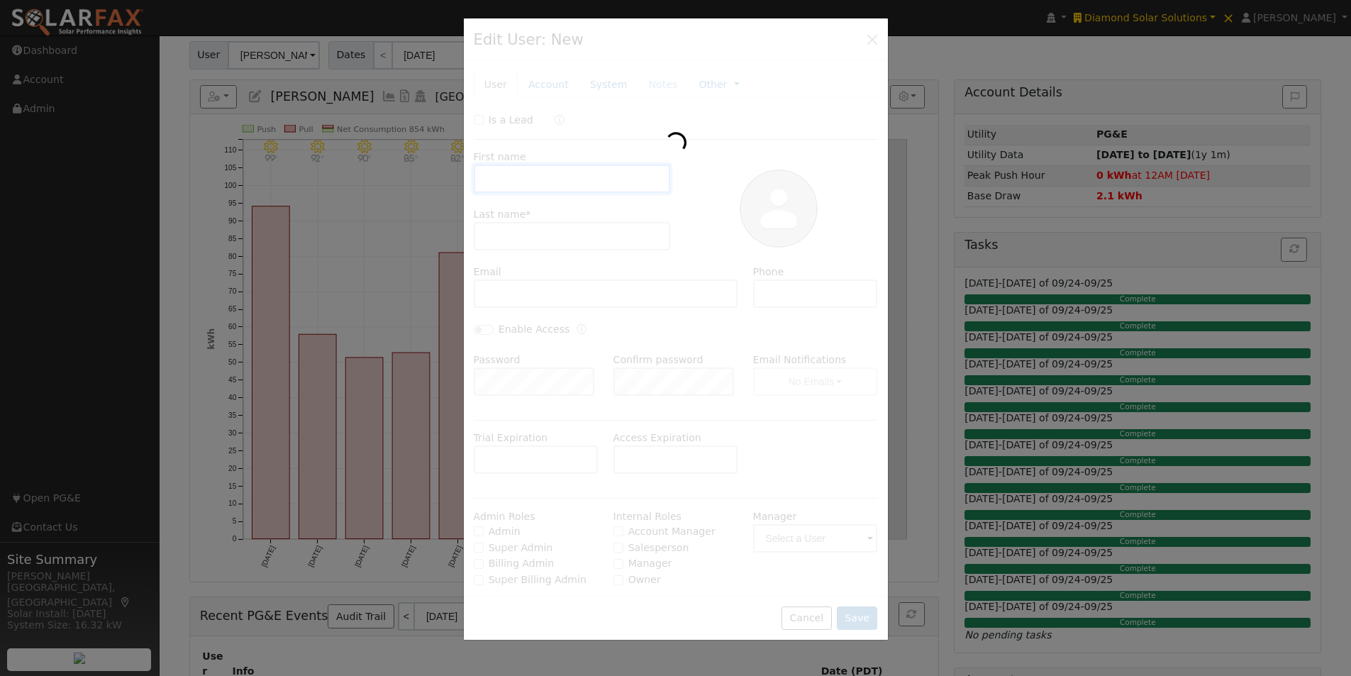
type input "CA"
type input "95664"
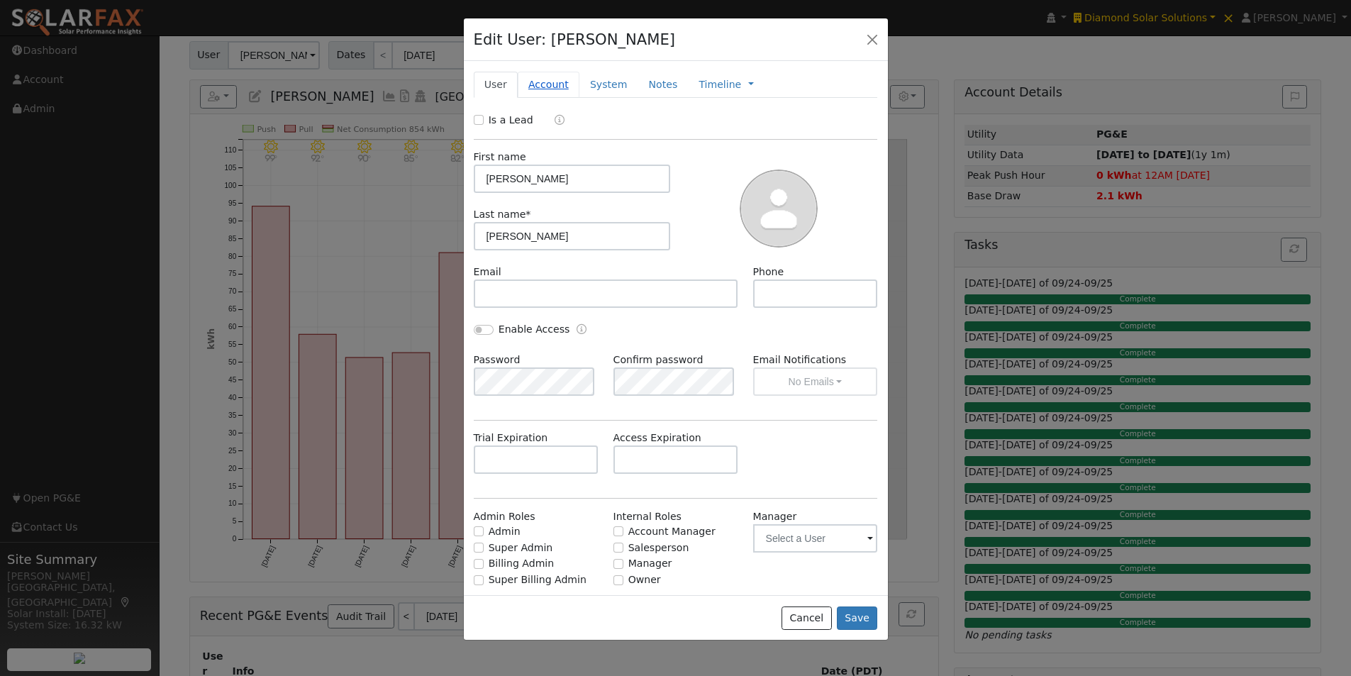
click at [539, 90] on link "Account" at bounding box center [549, 85] width 62 height 26
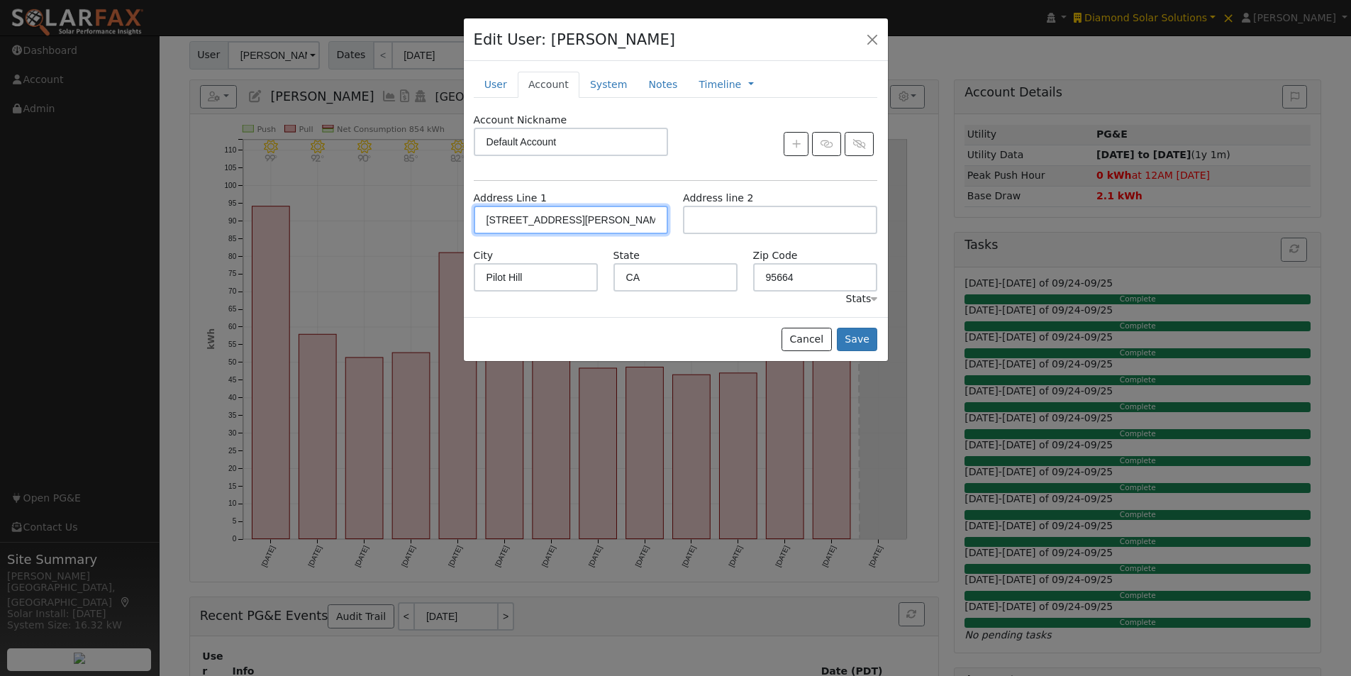
drag, startPoint x: 612, startPoint y: 226, endPoint x: 467, endPoint y: 206, distance: 146.7
click at [467, 206] on div "Address Line 1 4903 Pedro Hill Road" at bounding box center [570, 212] width 209 height 43
click at [797, 340] on button "Cancel" at bounding box center [806, 340] width 50 height 24
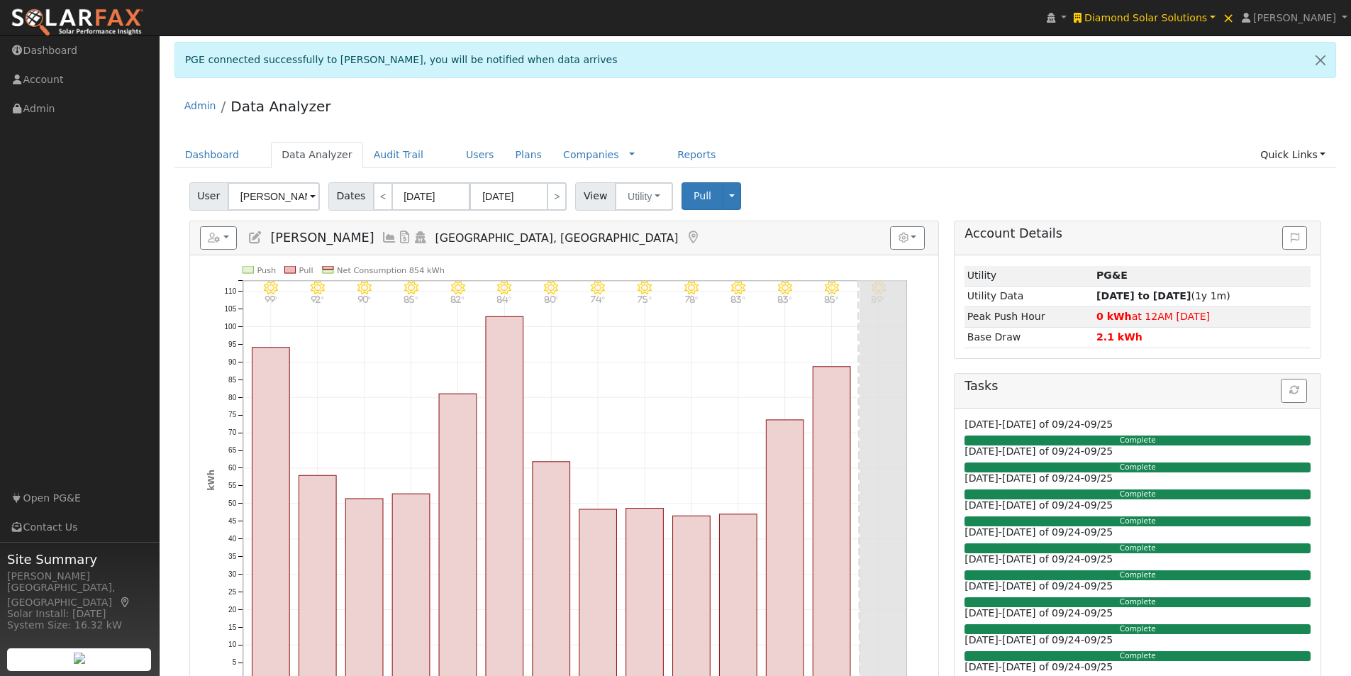
scroll to position [0, 0]
click at [457, 160] on link "Users" at bounding box center [480, 156] width 50 height 26
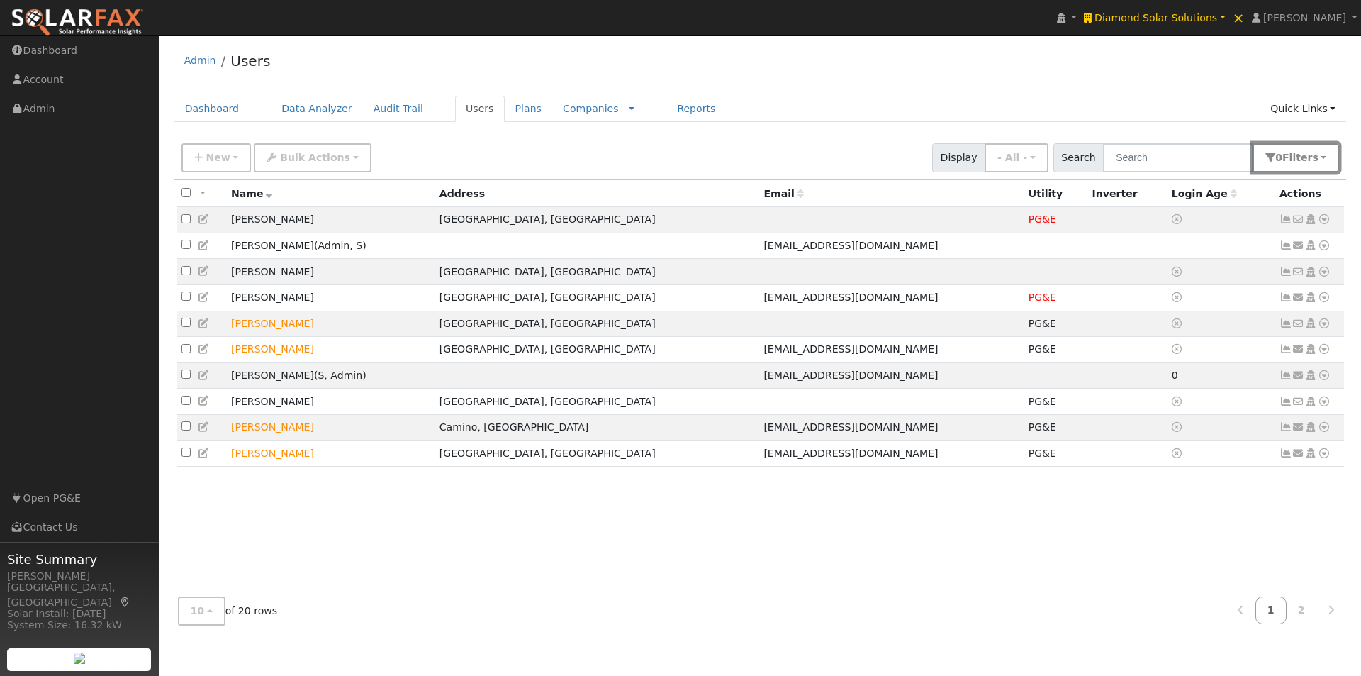
click at [1303, 157] on span "Filter s" at bounding box center [1301, 157] width 36 height 11
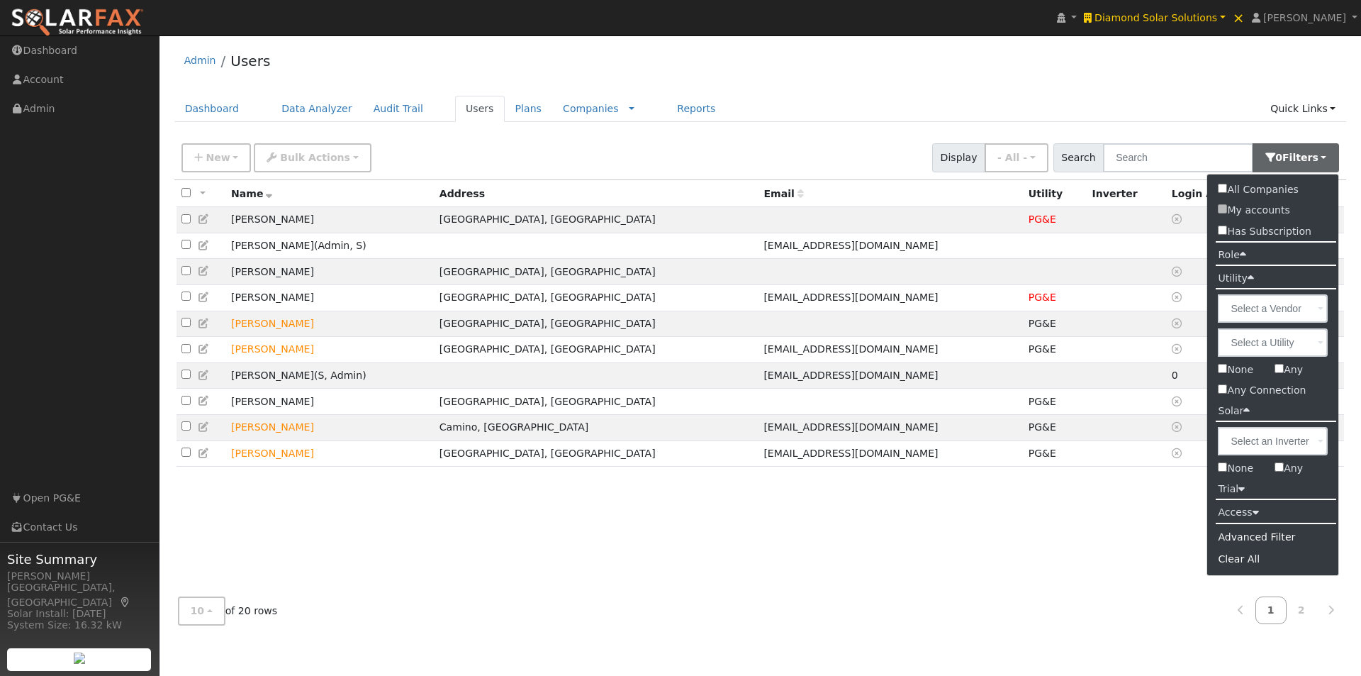
click at [1237, 257] on label "Role" at bounding box center [1231, 255] width 49 height 21
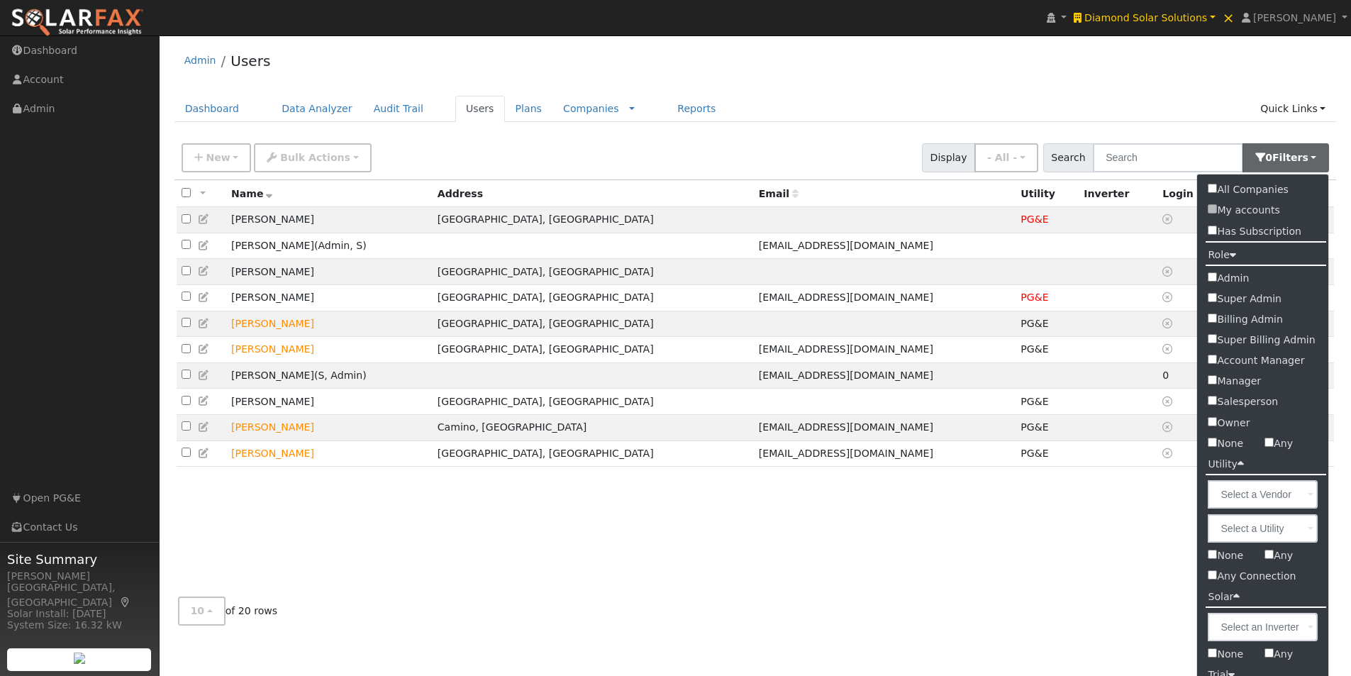
click at [1212, 277] on input "Admin" at bounding box center [1211, 276] width 9 height 9
checkbox input "true"
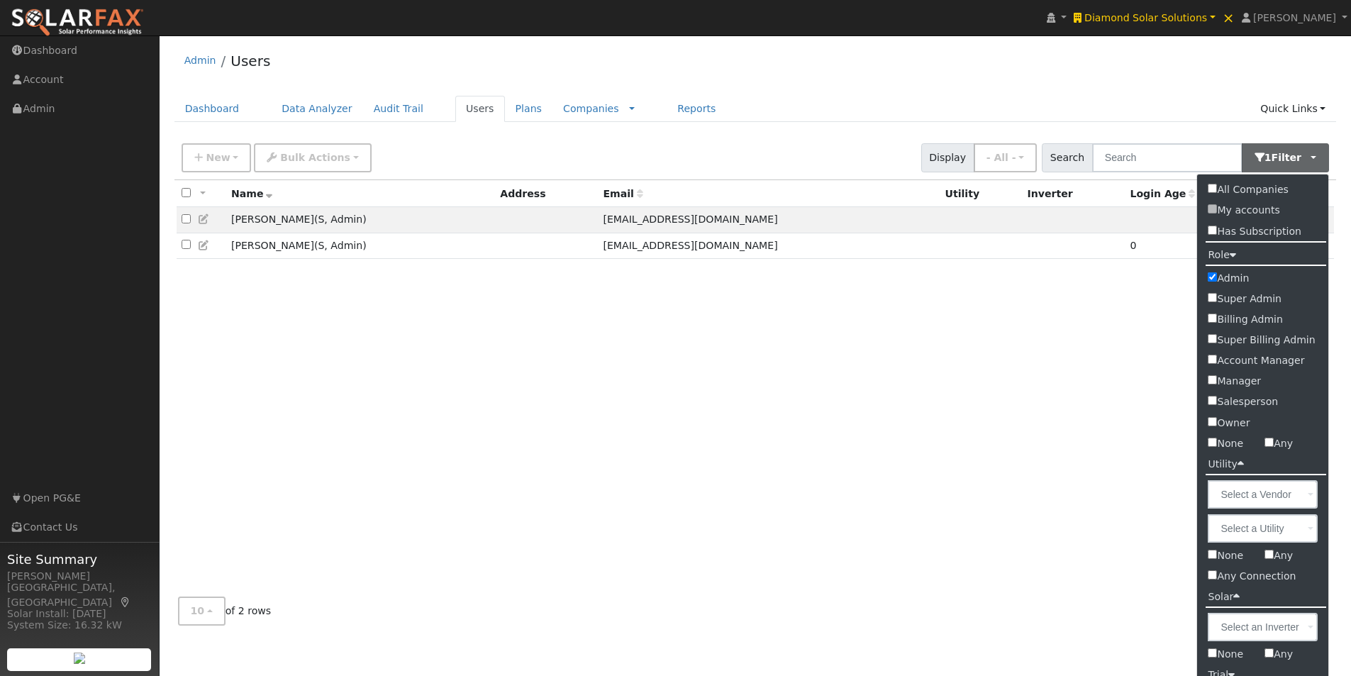
click at [804, 85] on div "Admin Users" at bounding box center [755, 64] width 1162 height 43
